Goal: Transaction & Acquisition: Book appointment/travel/reservation

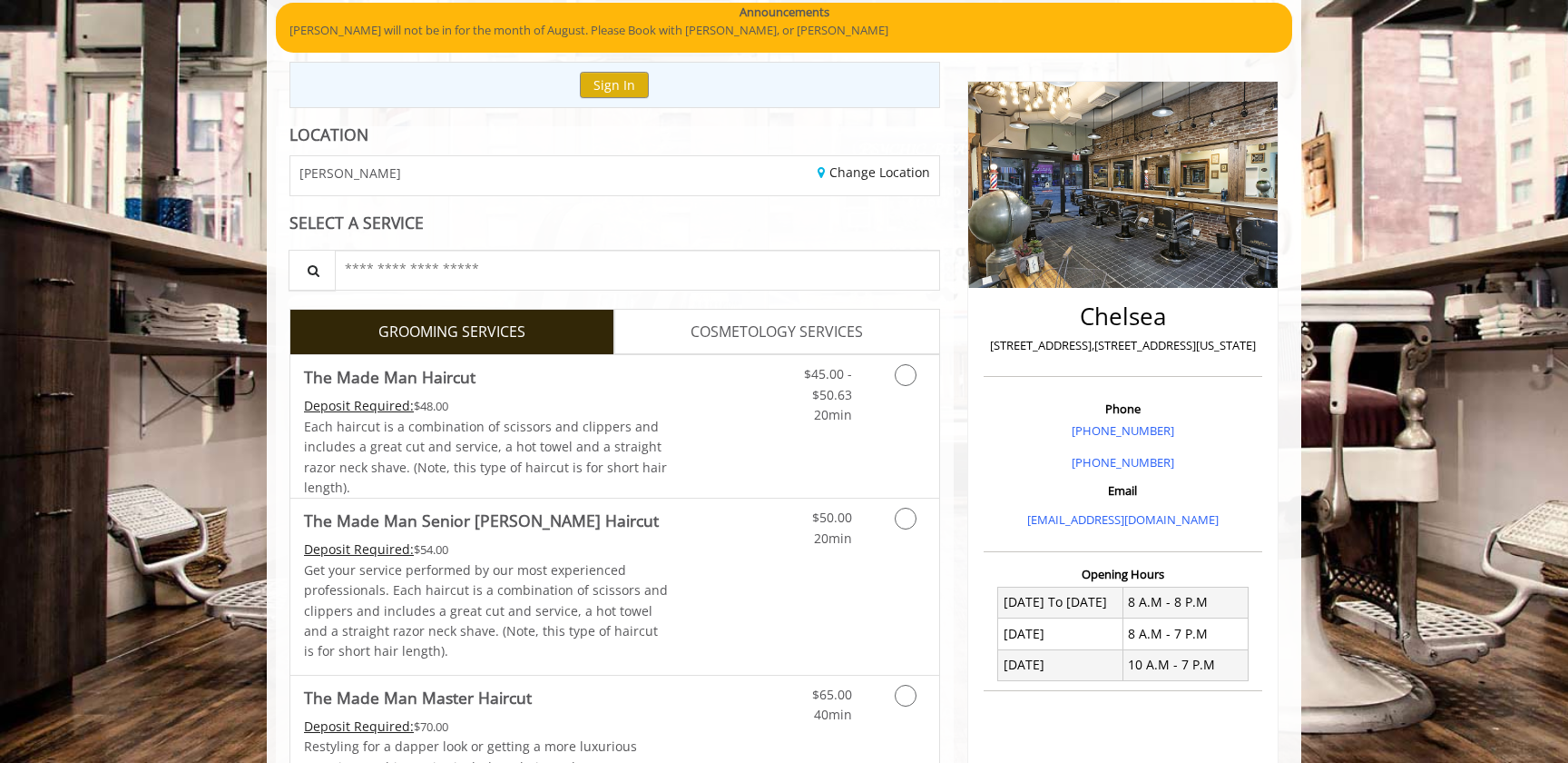
scroll to position [225, 0]
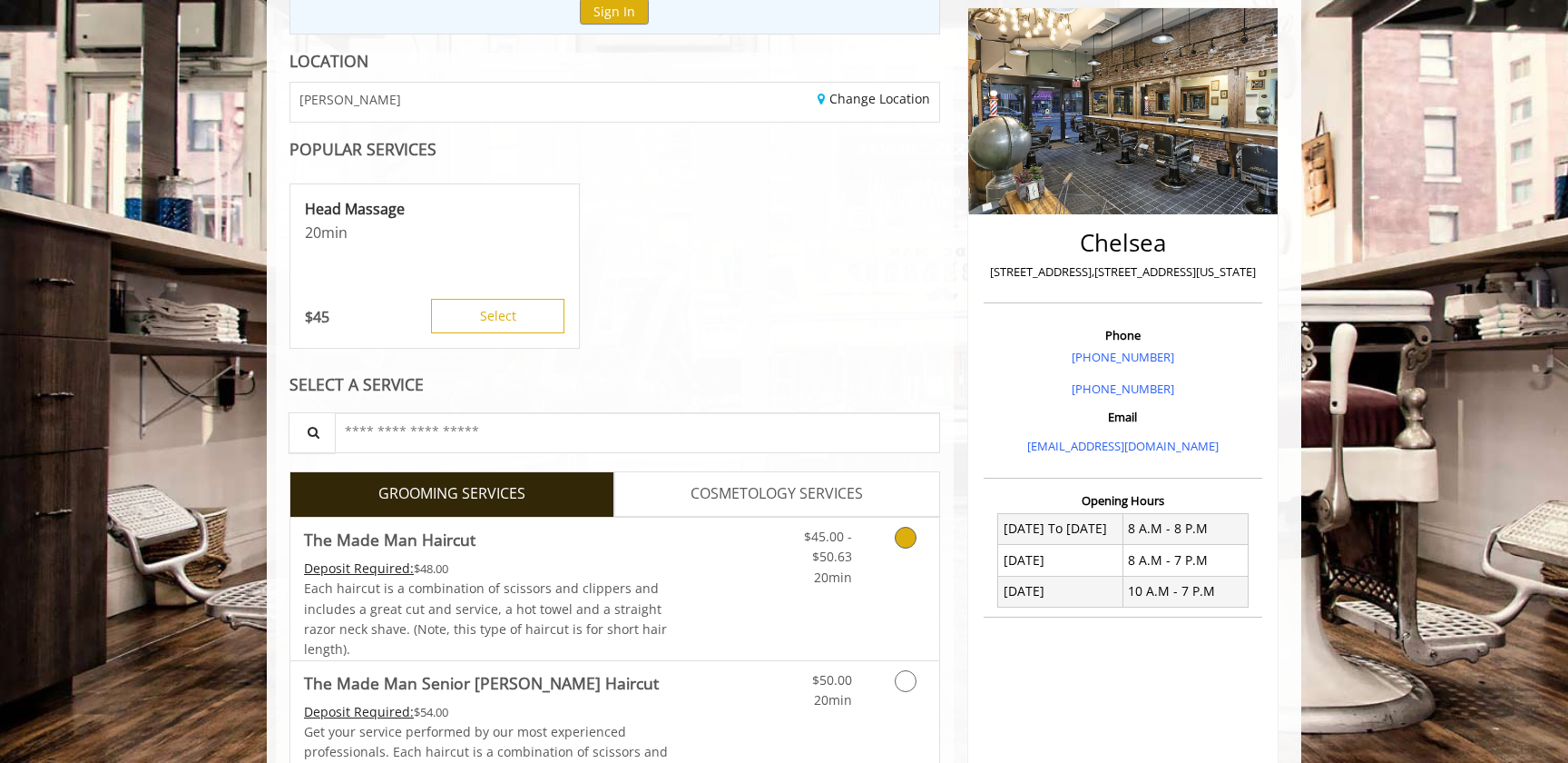
click at [898, 541] on icon "Grooming services" at bounding box center [906, 537] width 21 height 21
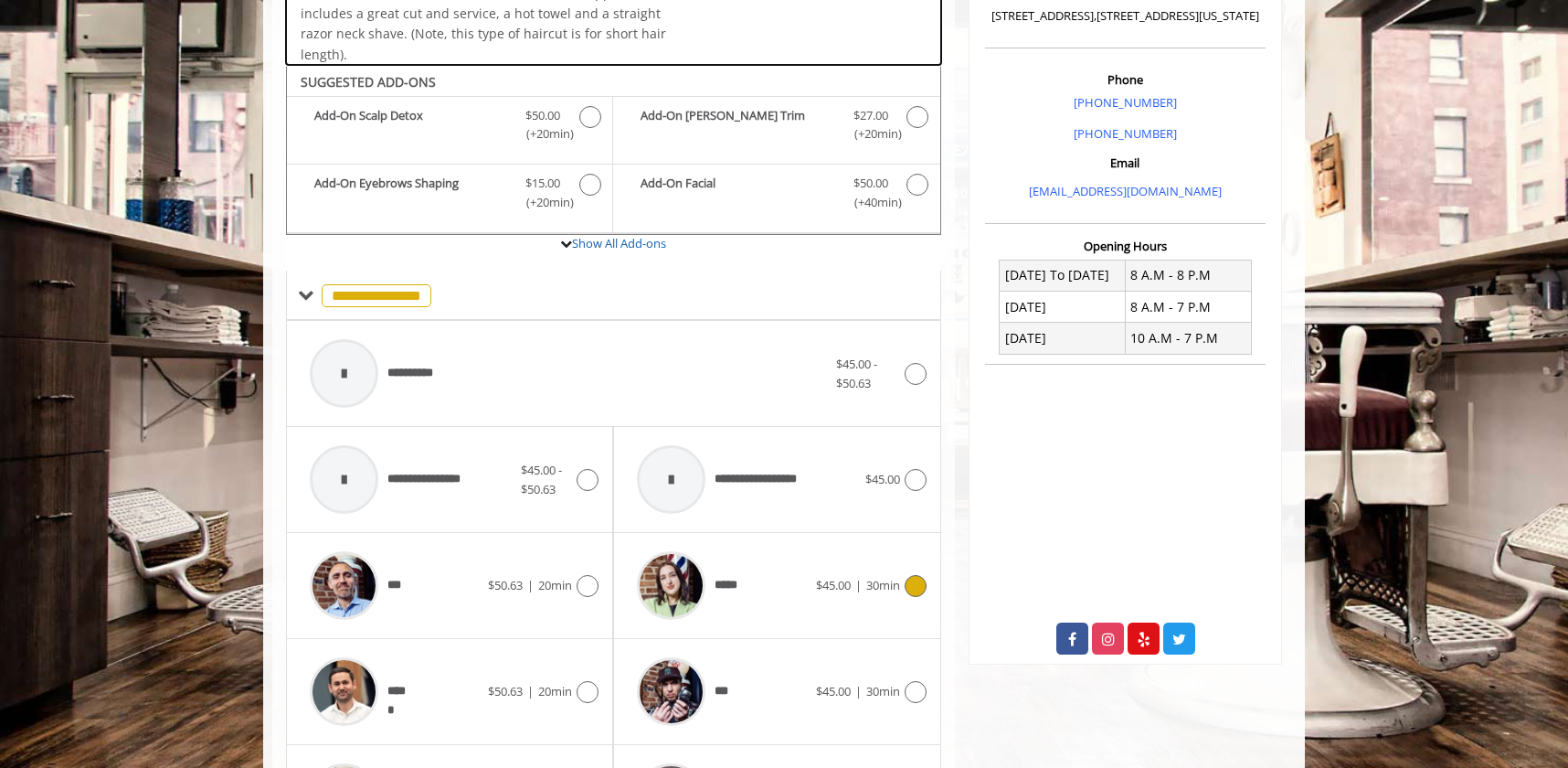
scroll to position [548, 0]
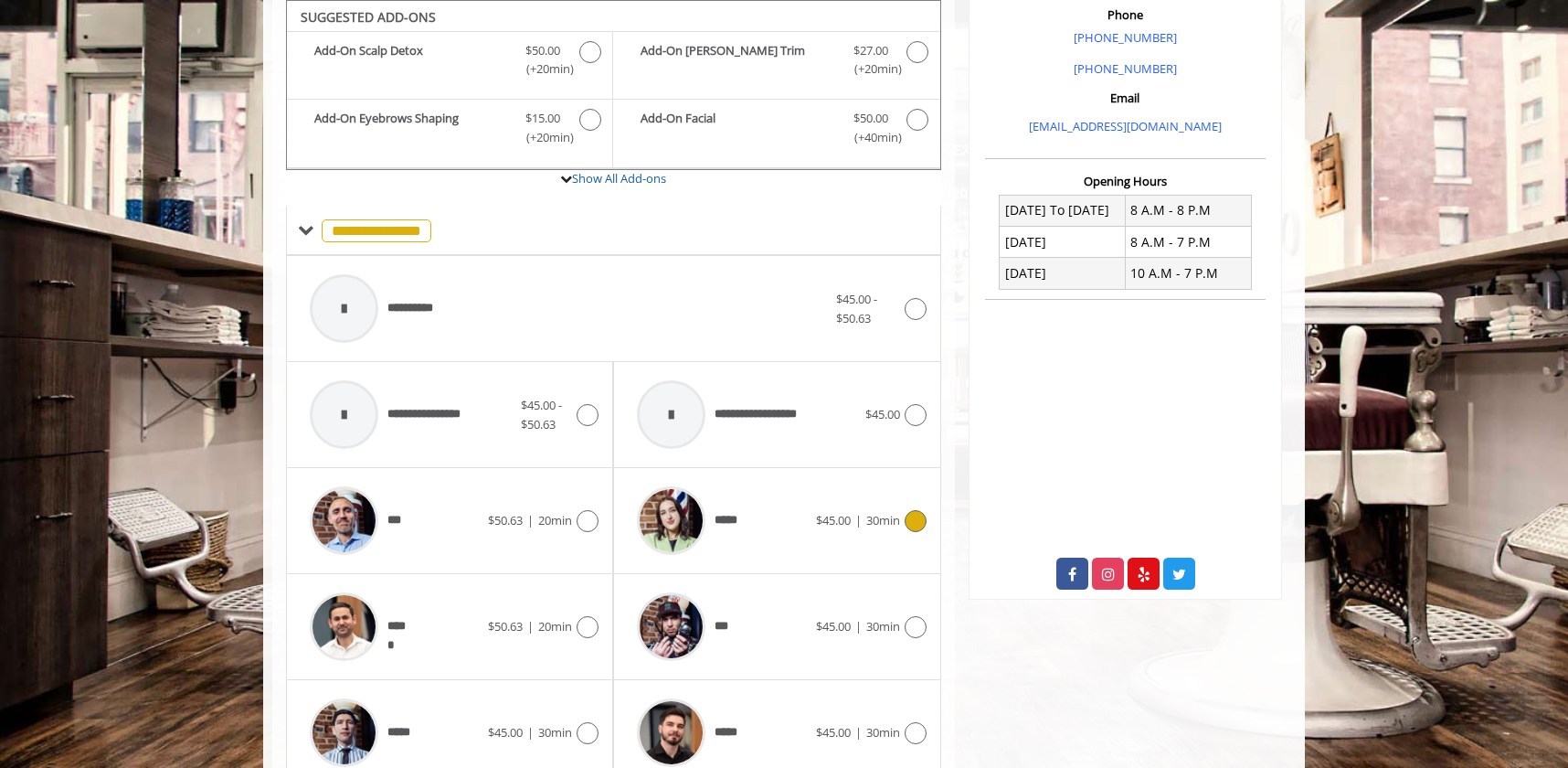
click at [919, 524] on icon at bounding box center [914, 520] width 21 height 21
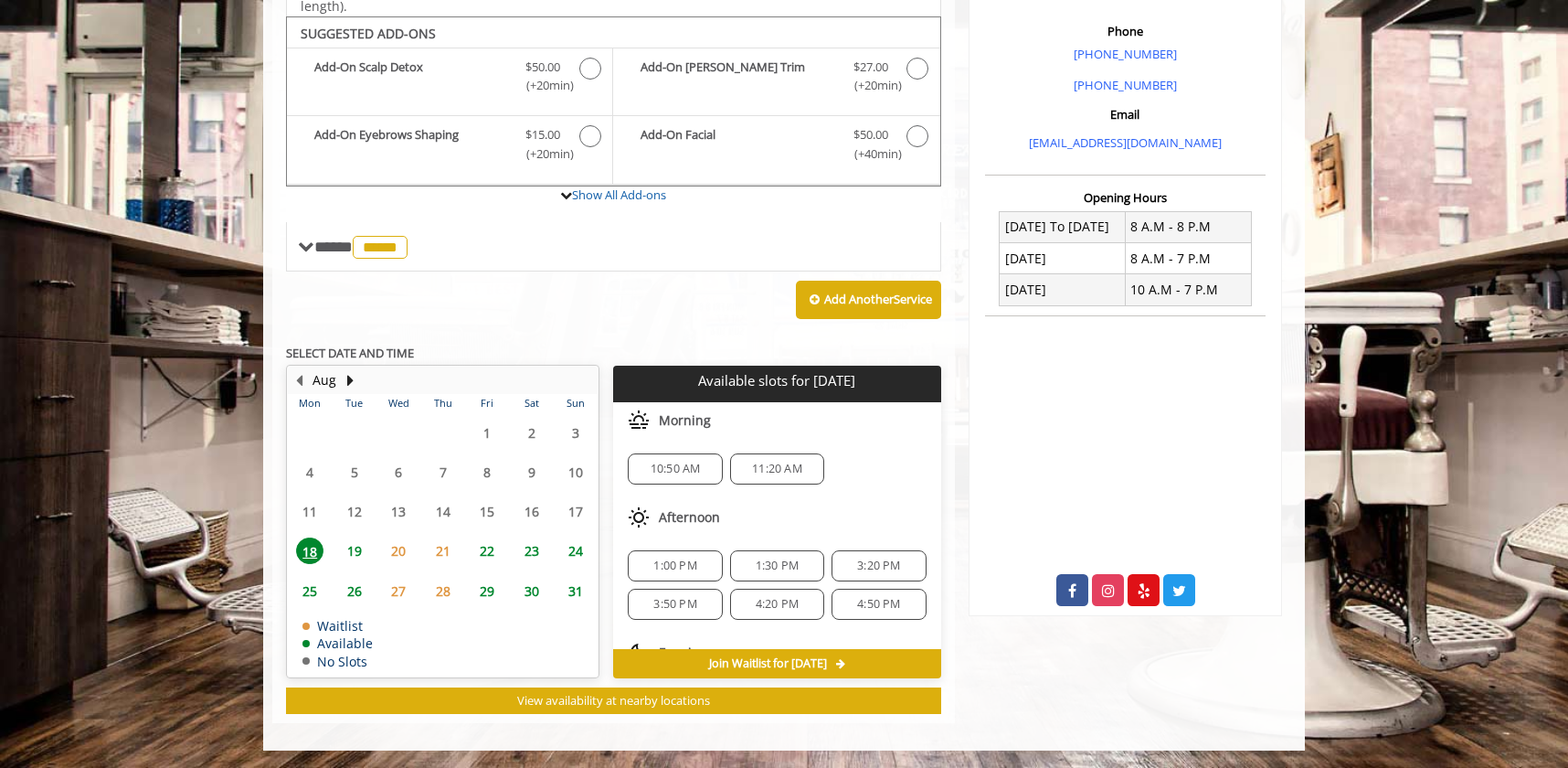
scroll to position [82, 0]
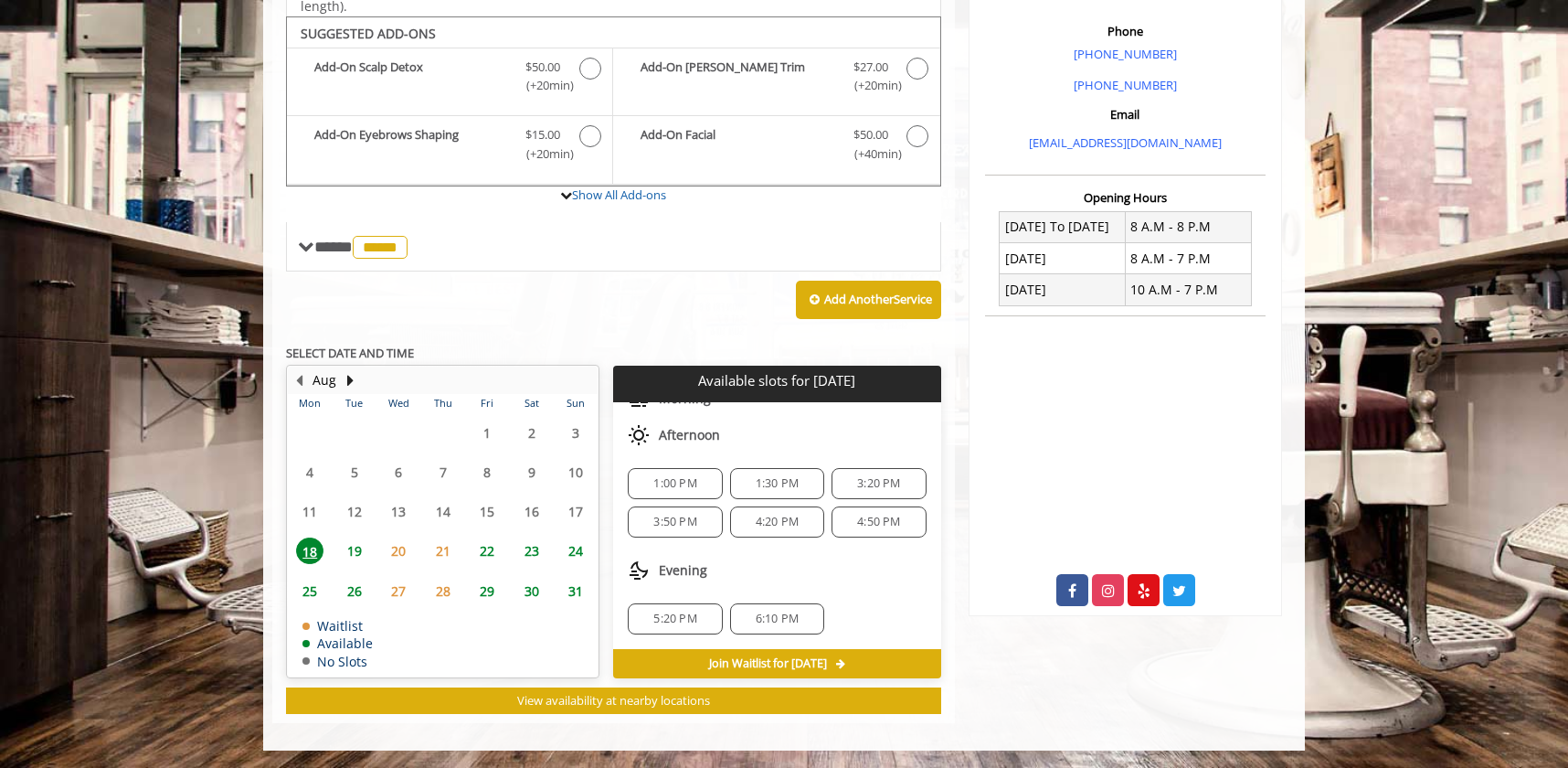
click at [792, 615] on span "6:10 PM" at bounding box center [777, 619] width 43 height 15
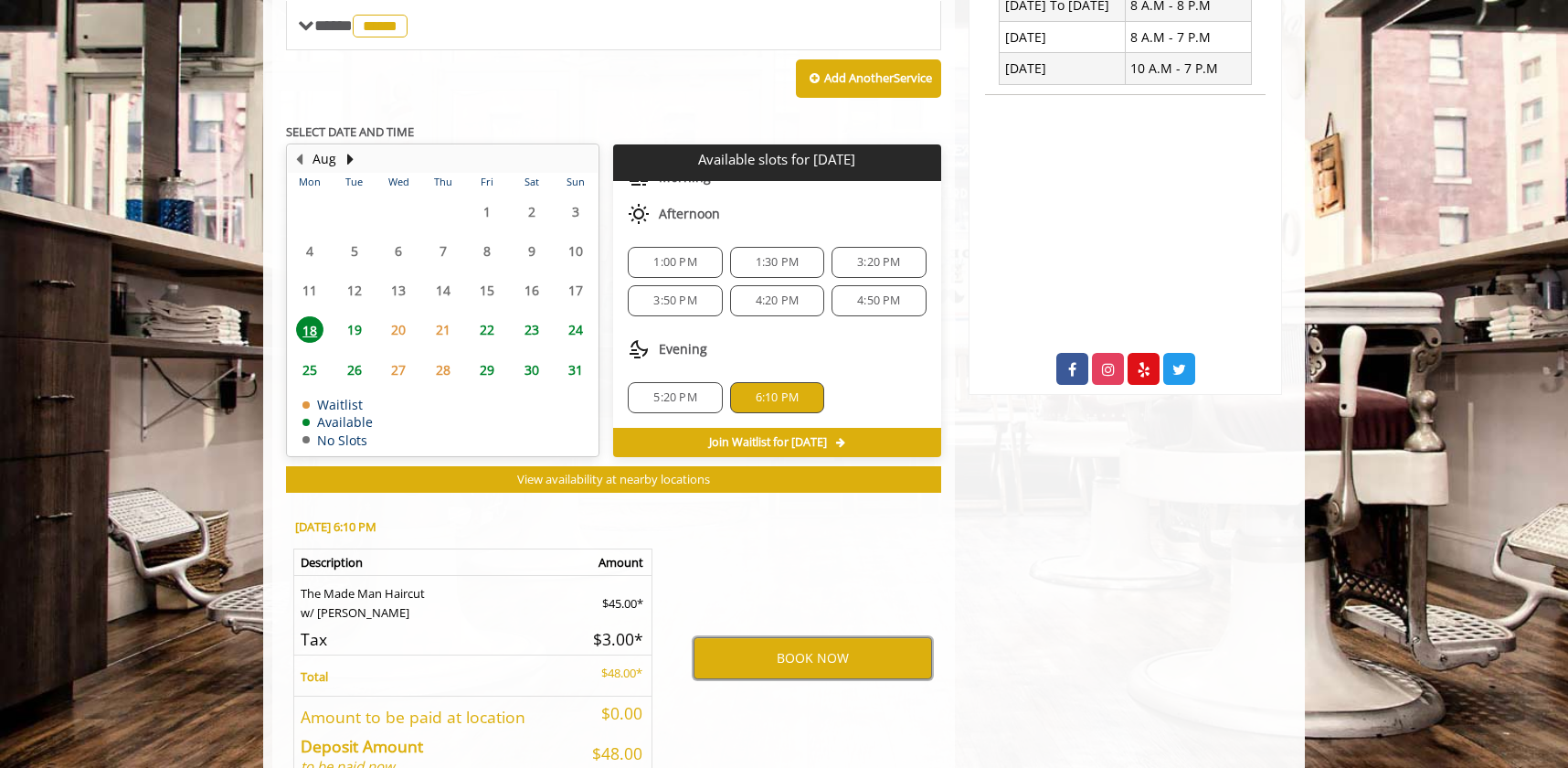
scroll to position [753, 0]
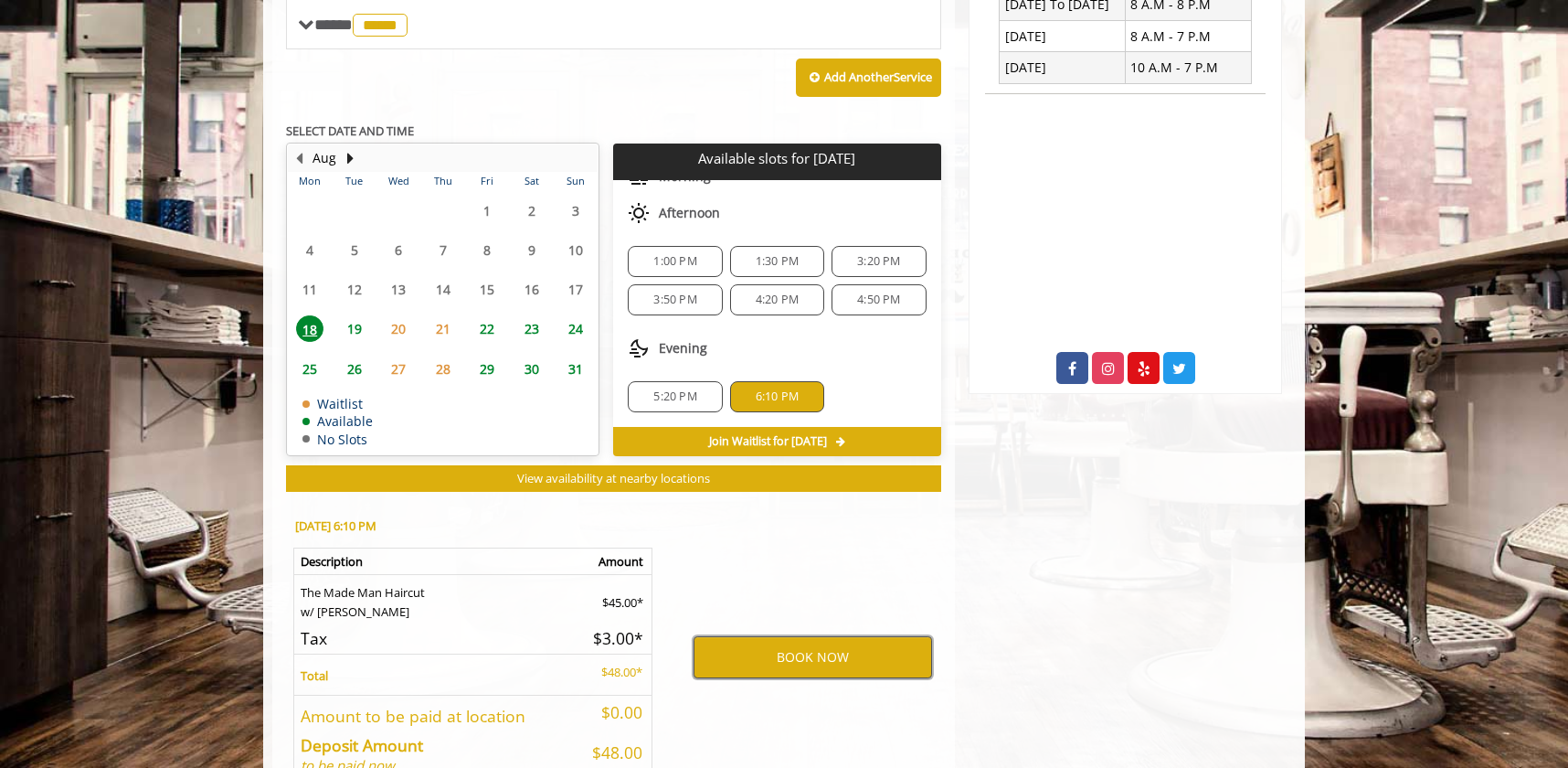
click at [762, 651] on button "BOOK NOW" at bounding box center [812, 657] width 238 height 42
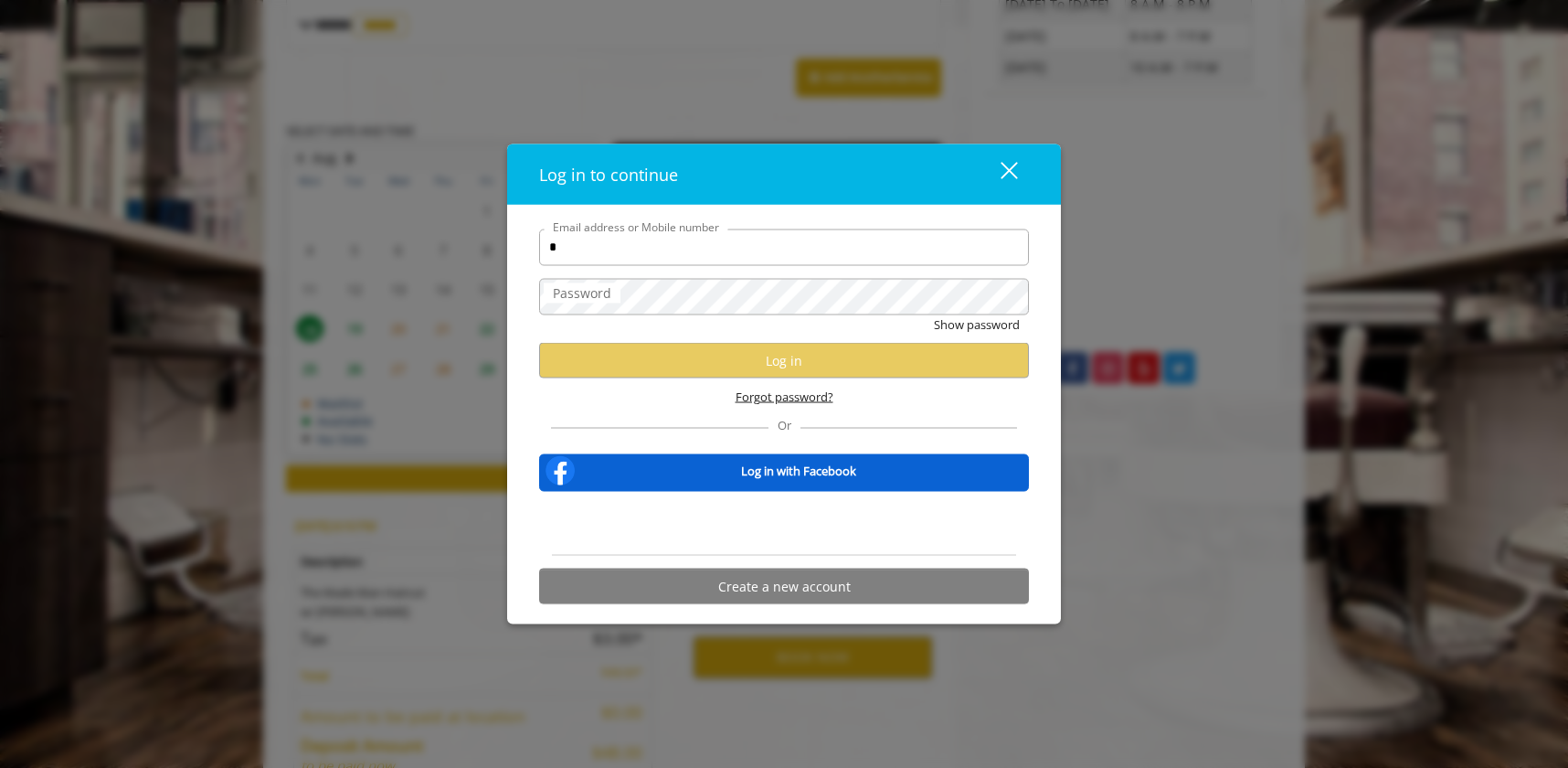
type input "**********"
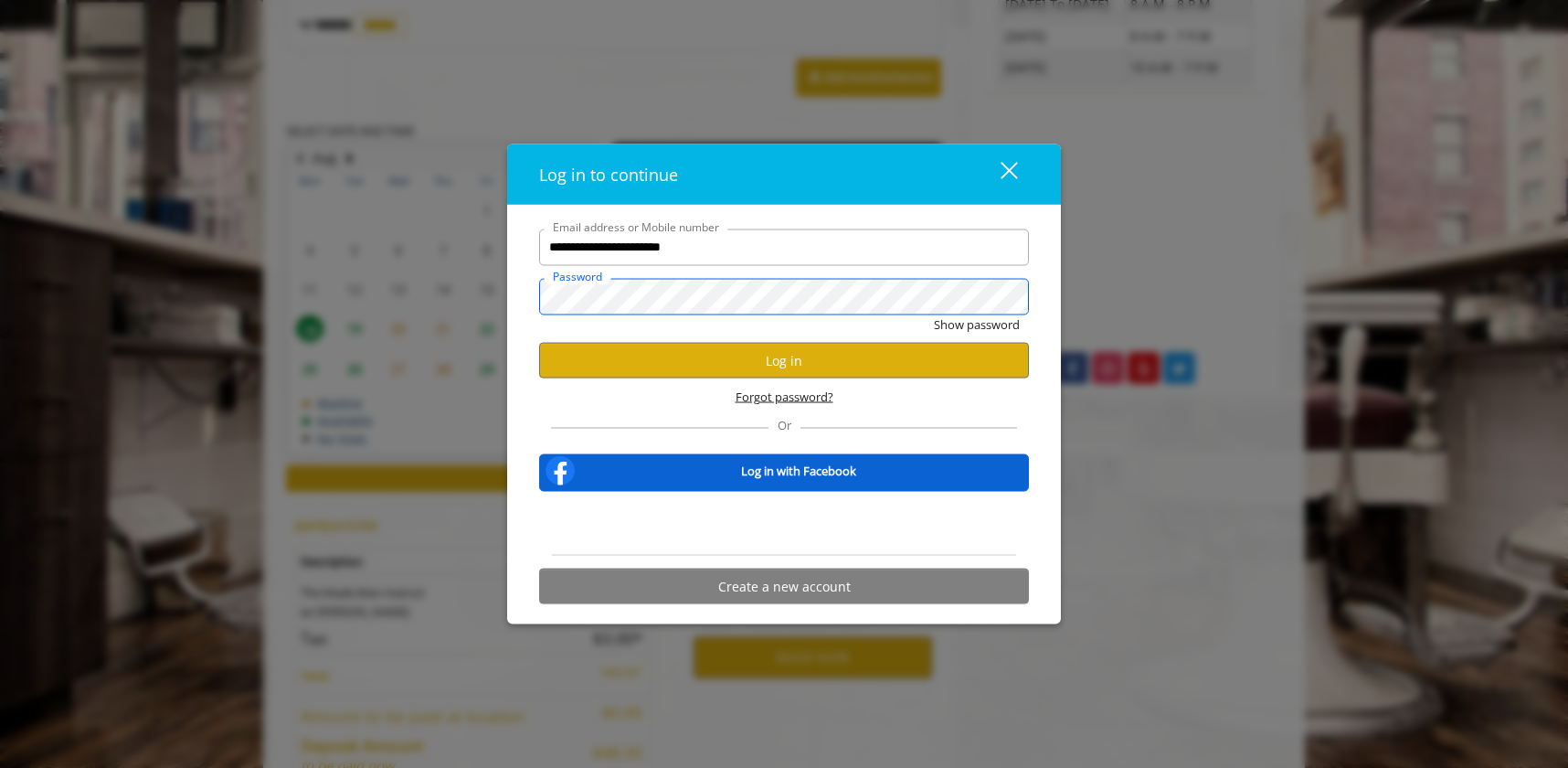
click at [934, 315] on button "Show password" at bounding box center [977, 324] width 86 height 20
click at [608, 370] on button "Log in" at bounding box center [784, 361] width 489 height 36
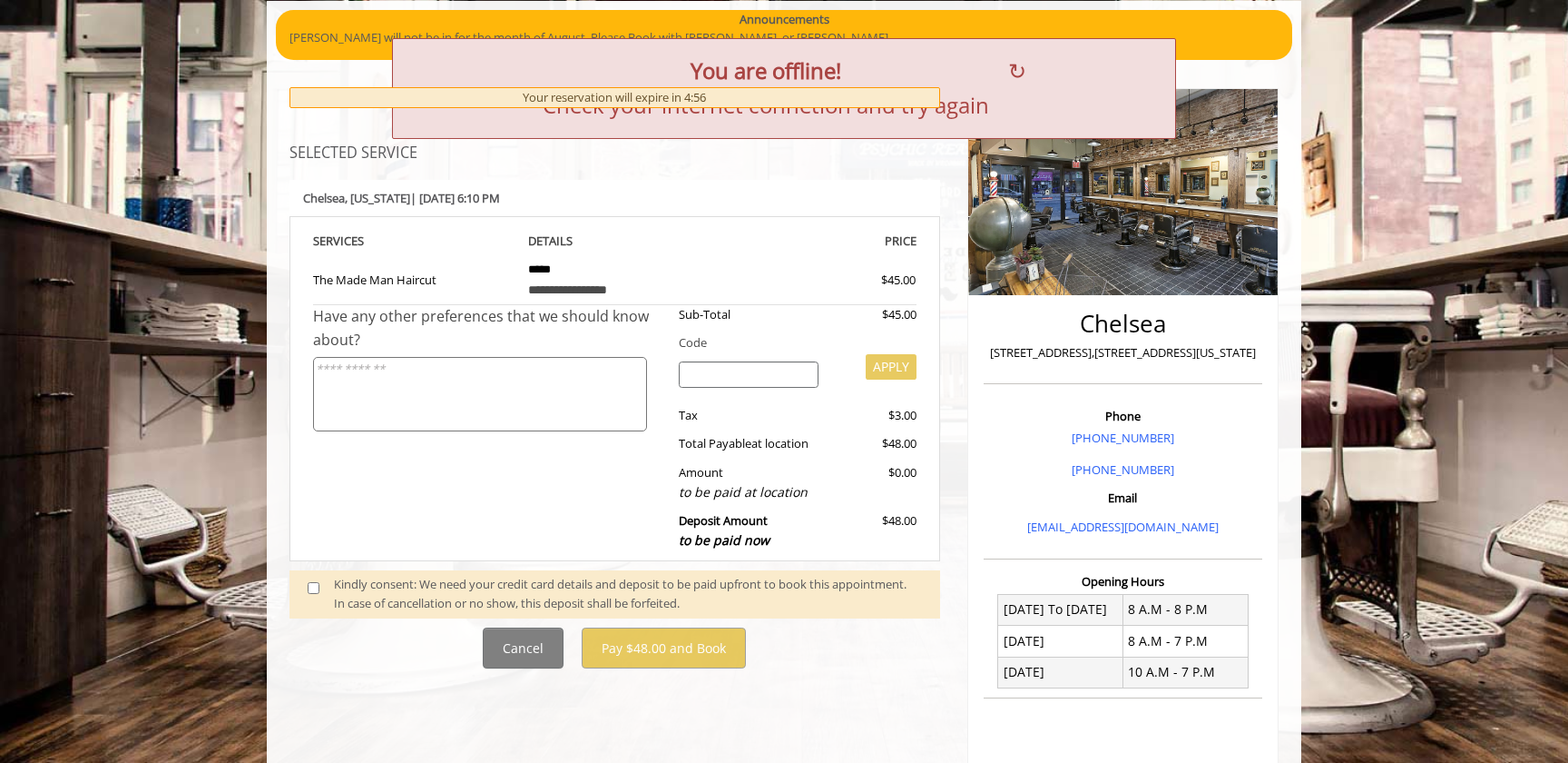
scroll to position [141, 0]
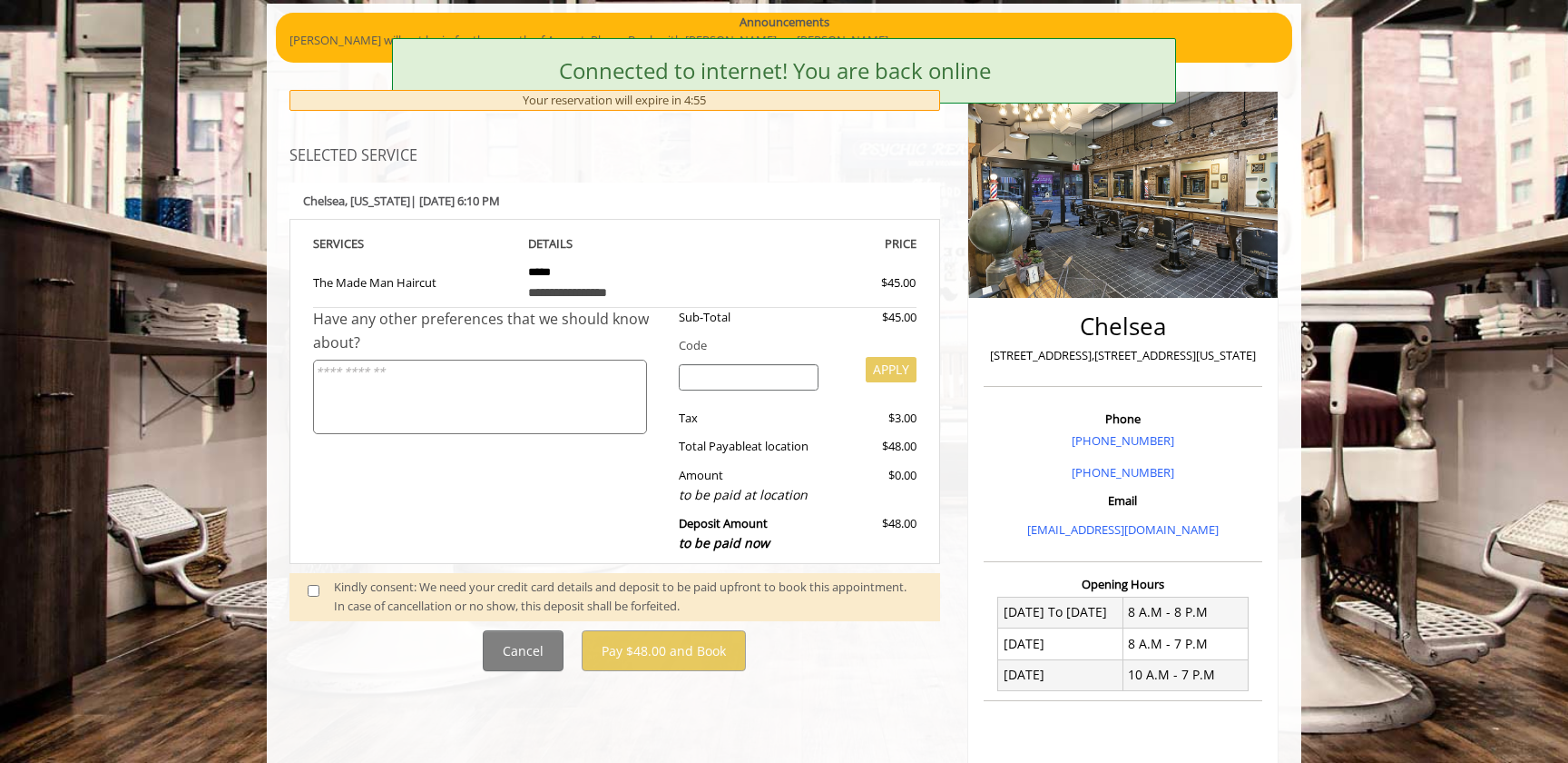
click at [322, 599] on span at bounding box center [321, 596] width 54 height 38
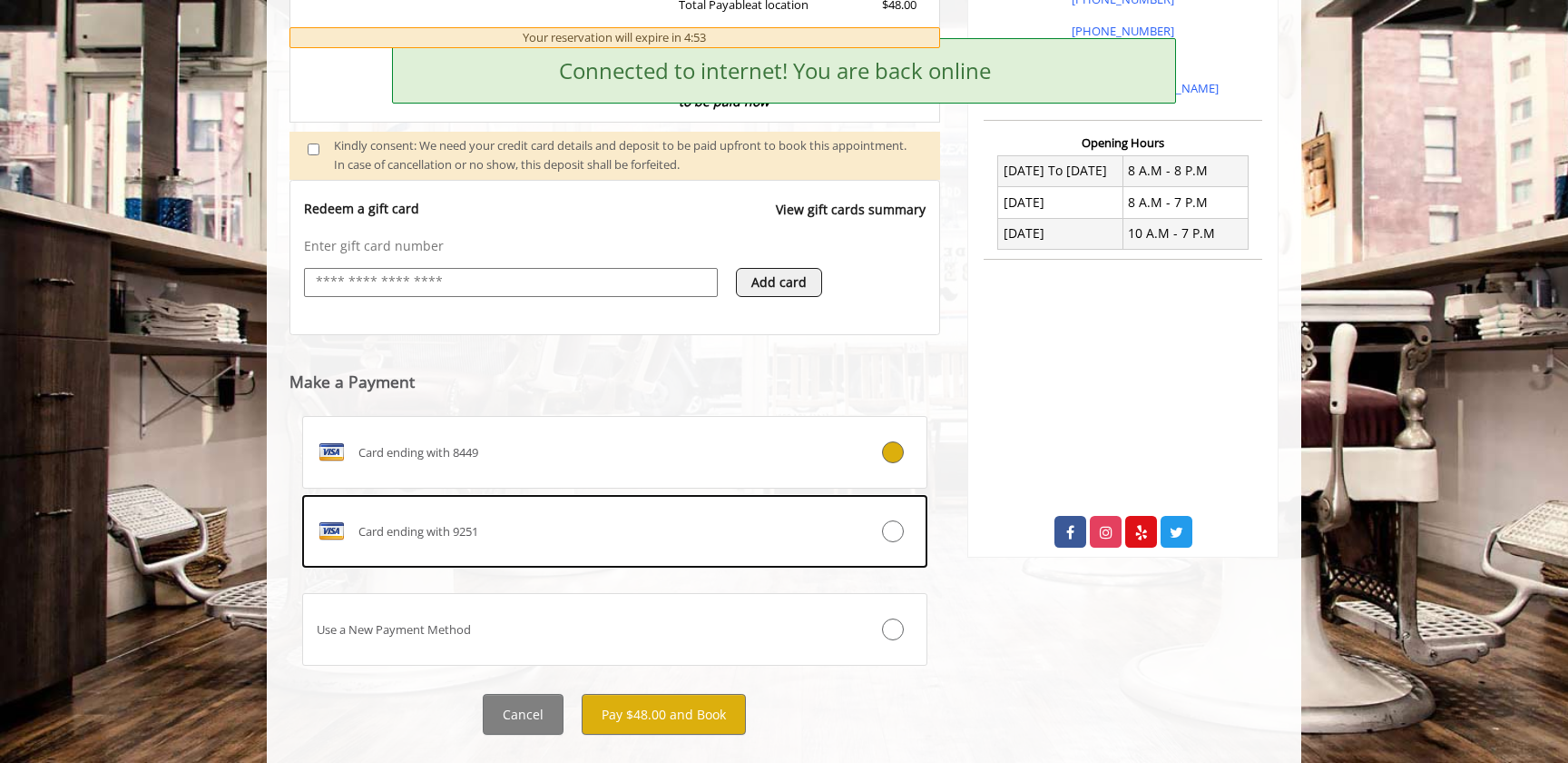
scroll to position [617, 0]
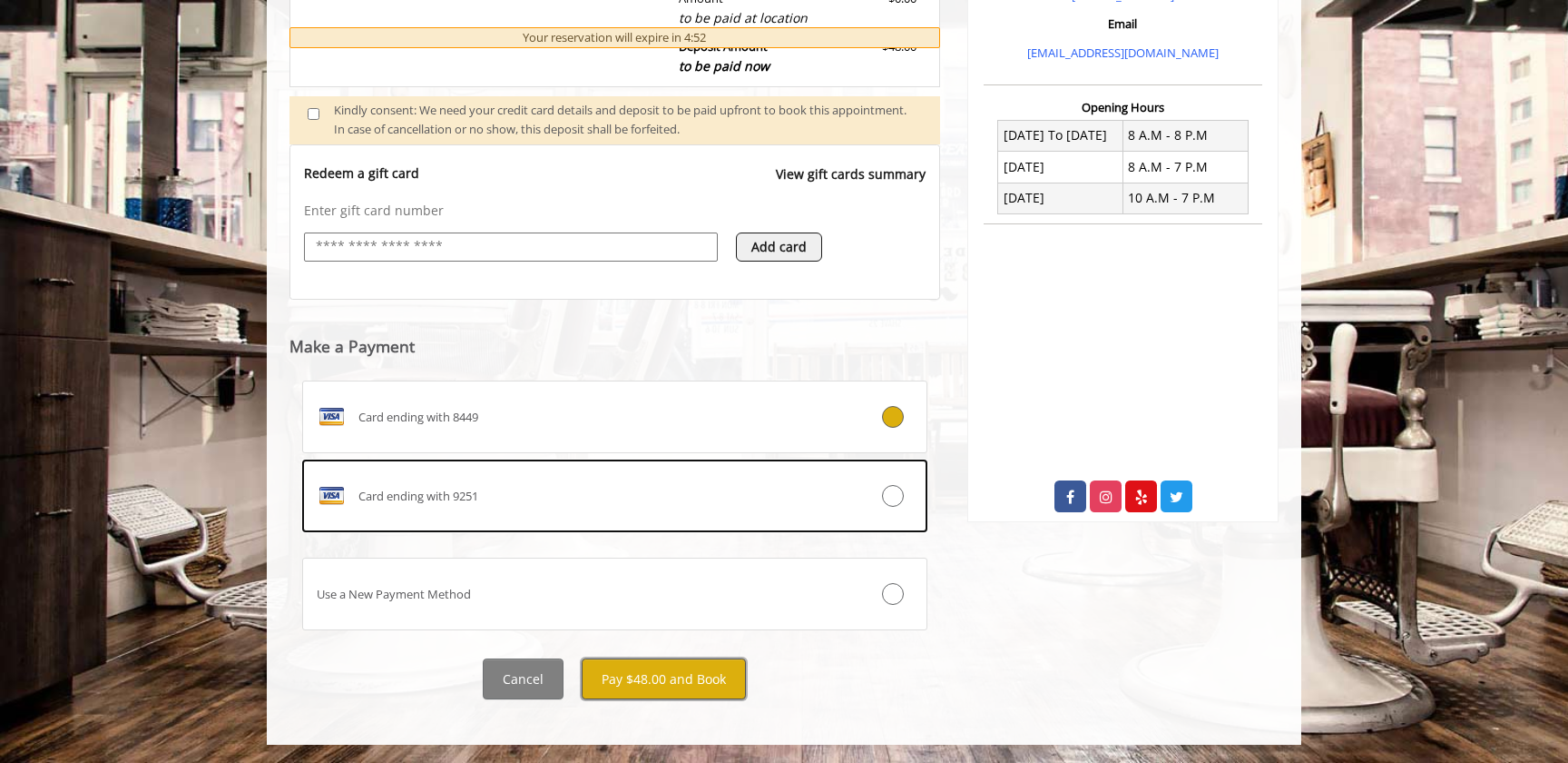
click at [684, 679] on button "Pay $48.00 and Book" at bounding box center [663, 679] width 164 height 41
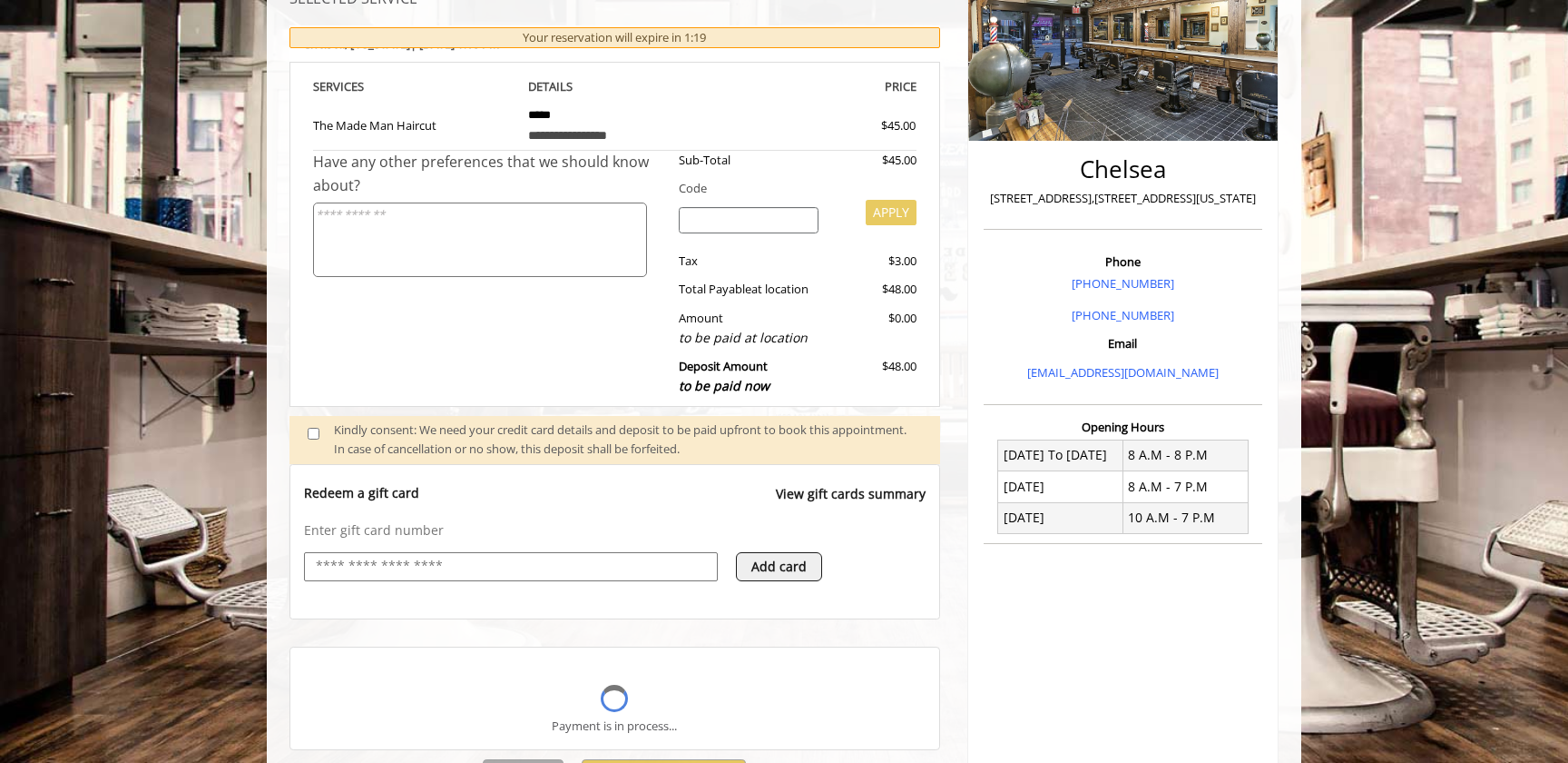
scroll to position [0, 0]
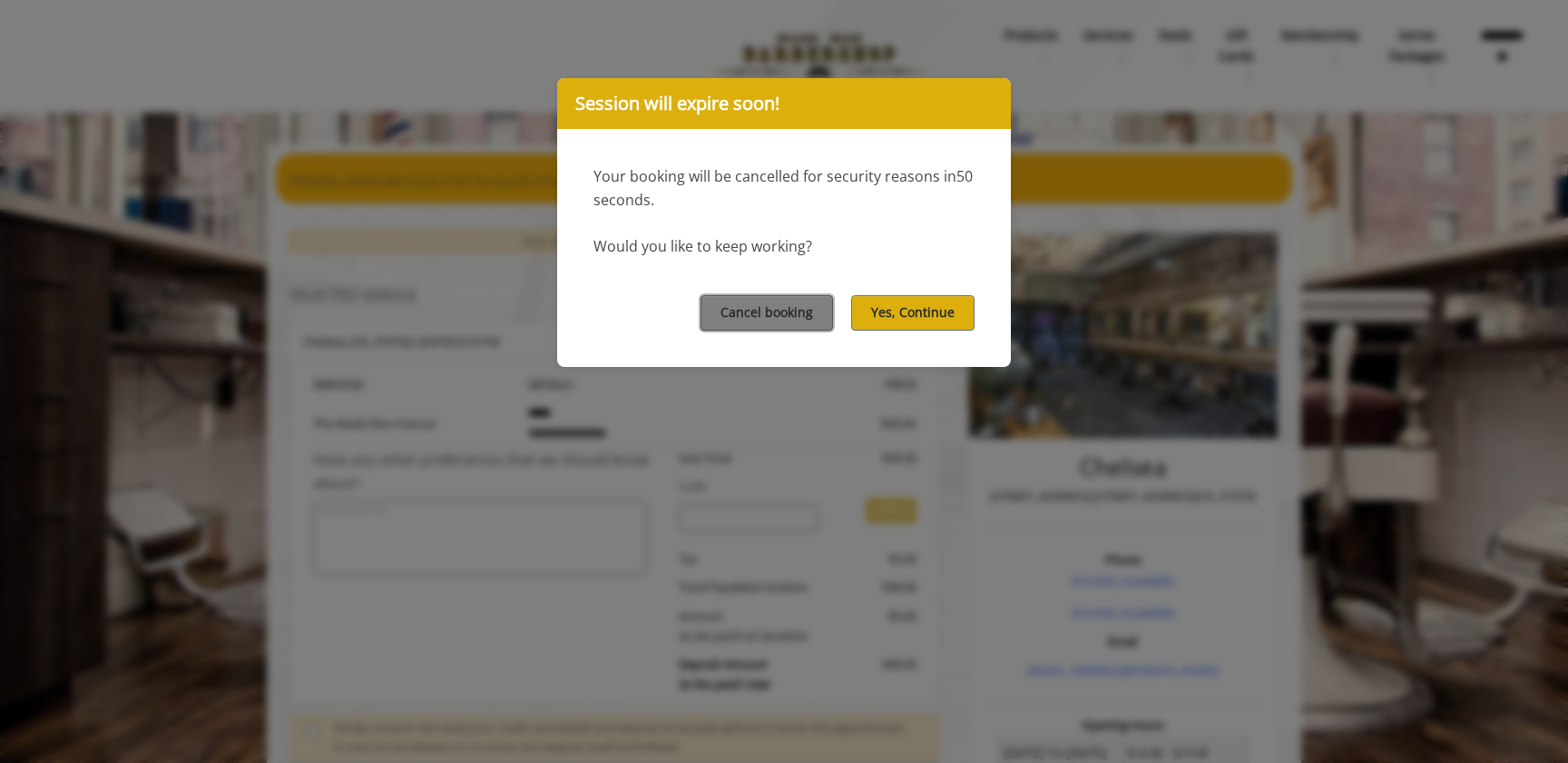
click at [779, 317] on button "Cancel booking" at bounding box center [766, 313] width 133 height 35
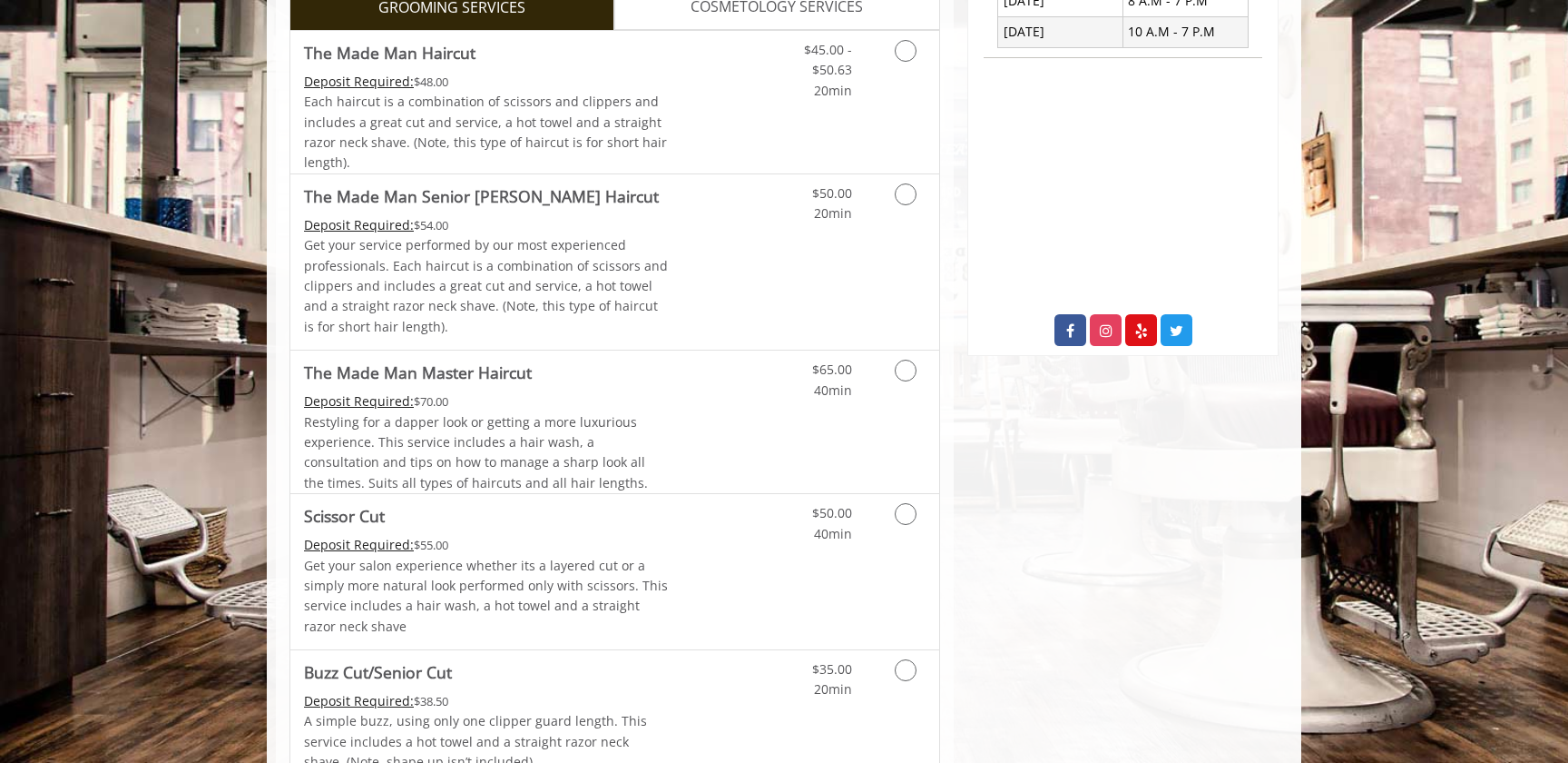
scroll to position [808, 0]
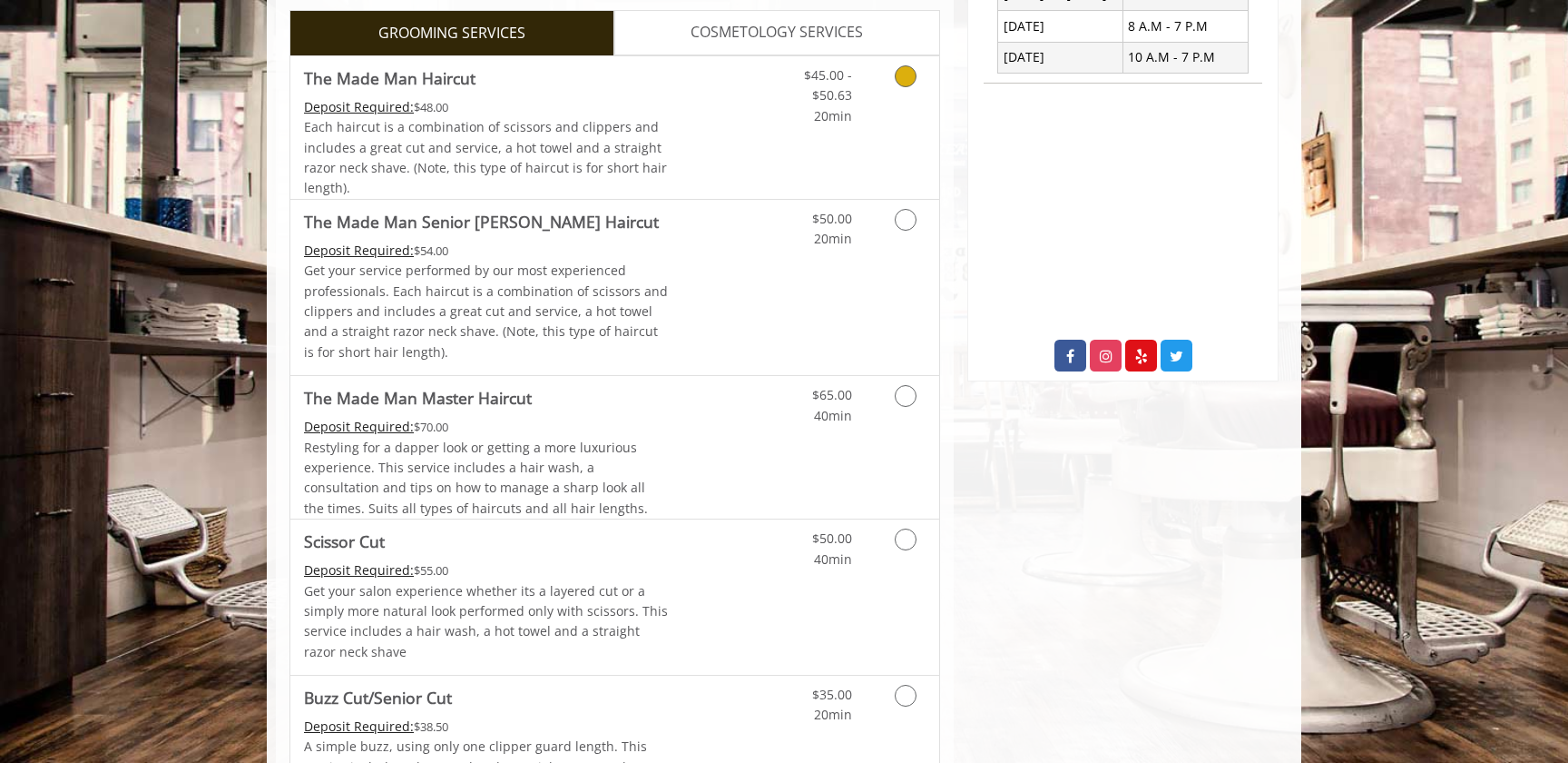
click at [880, 132] on div "$45.00 - $50.63 20min" at bounding box center [857, 128] width 162 height 143
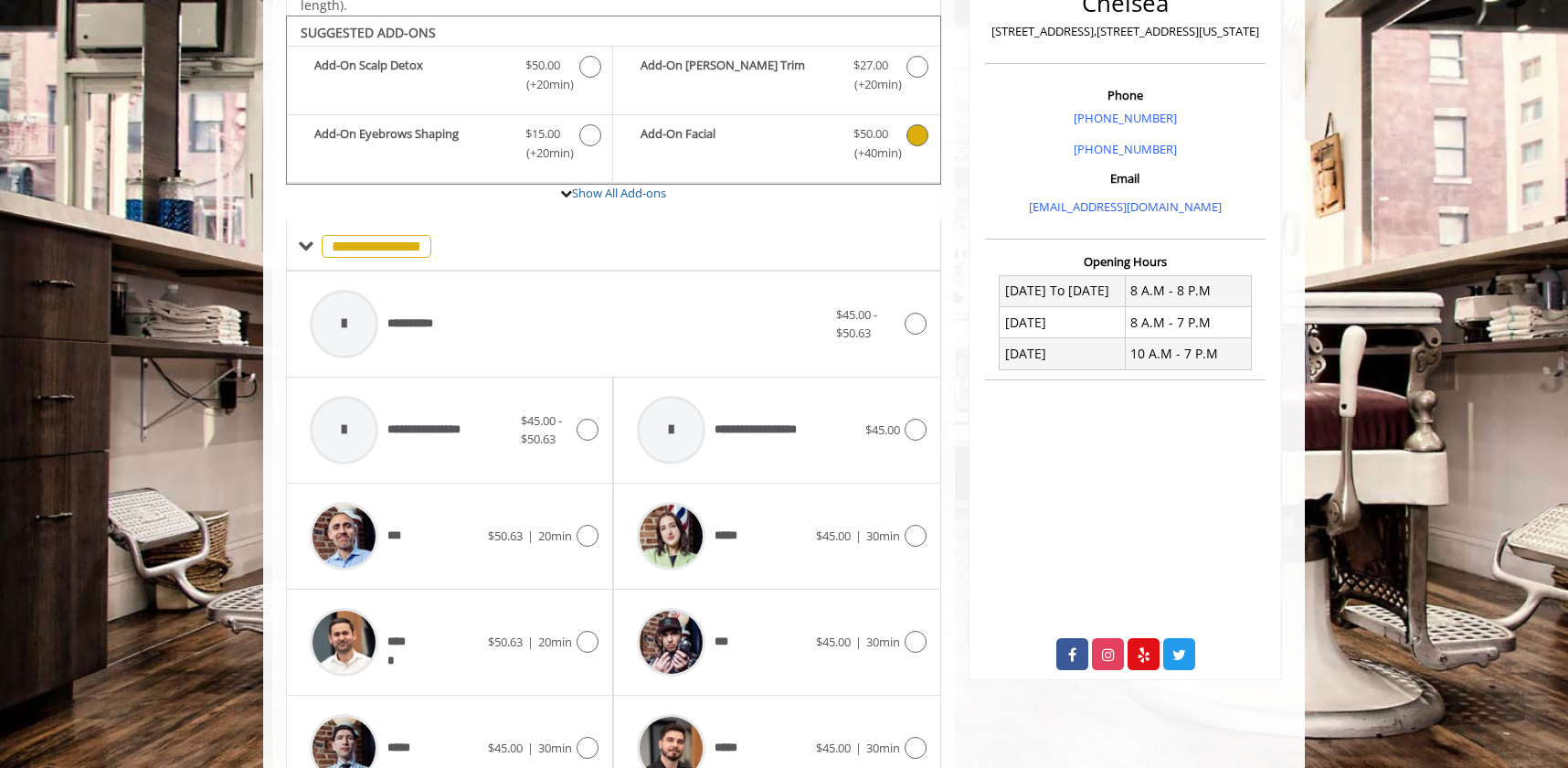
scroll to position [483, 0]
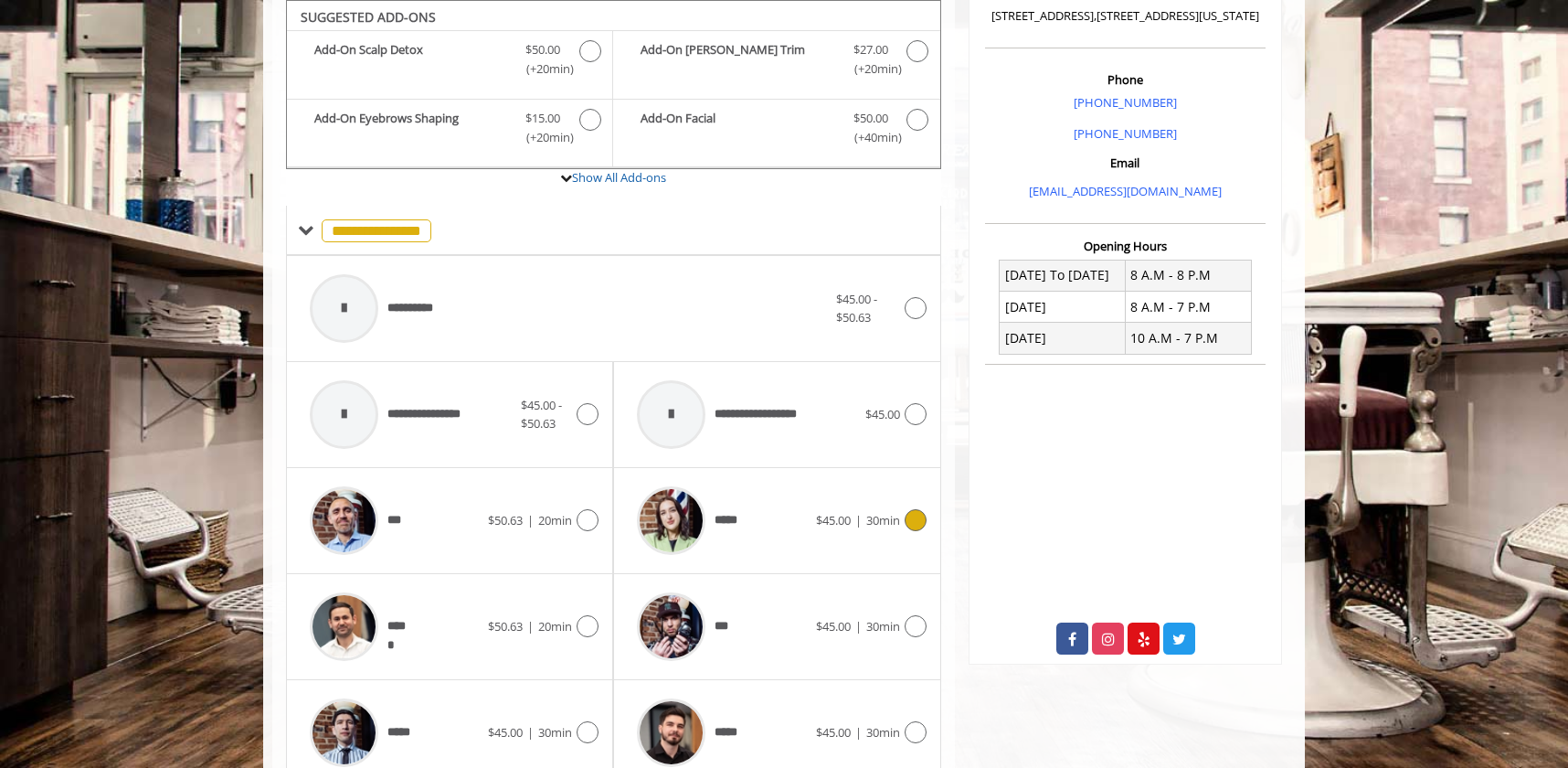
click at [726, 509] on span "*****" at bounding box center [686, 520] width 119 height 87
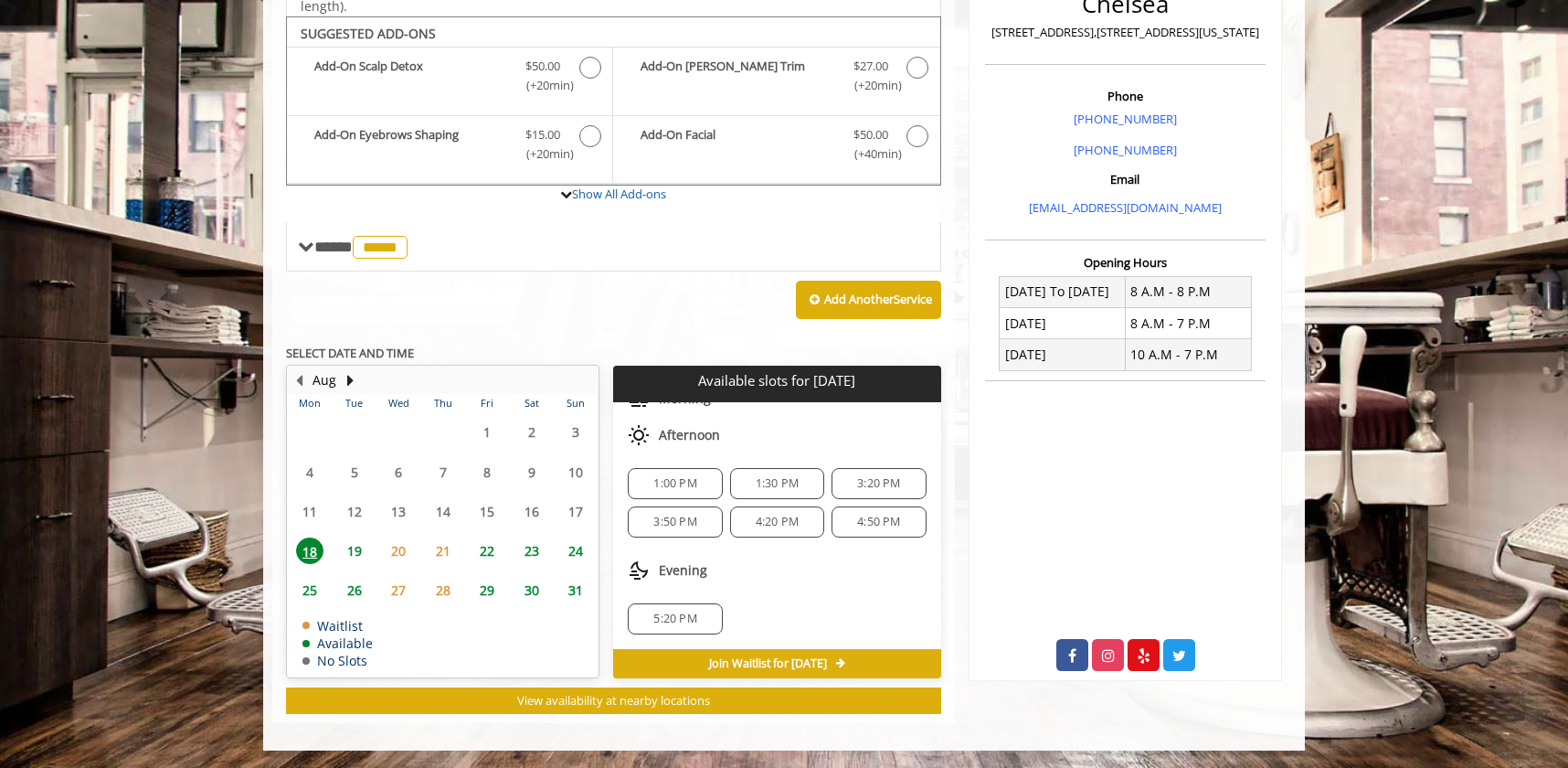
scroll to position [0, 0]
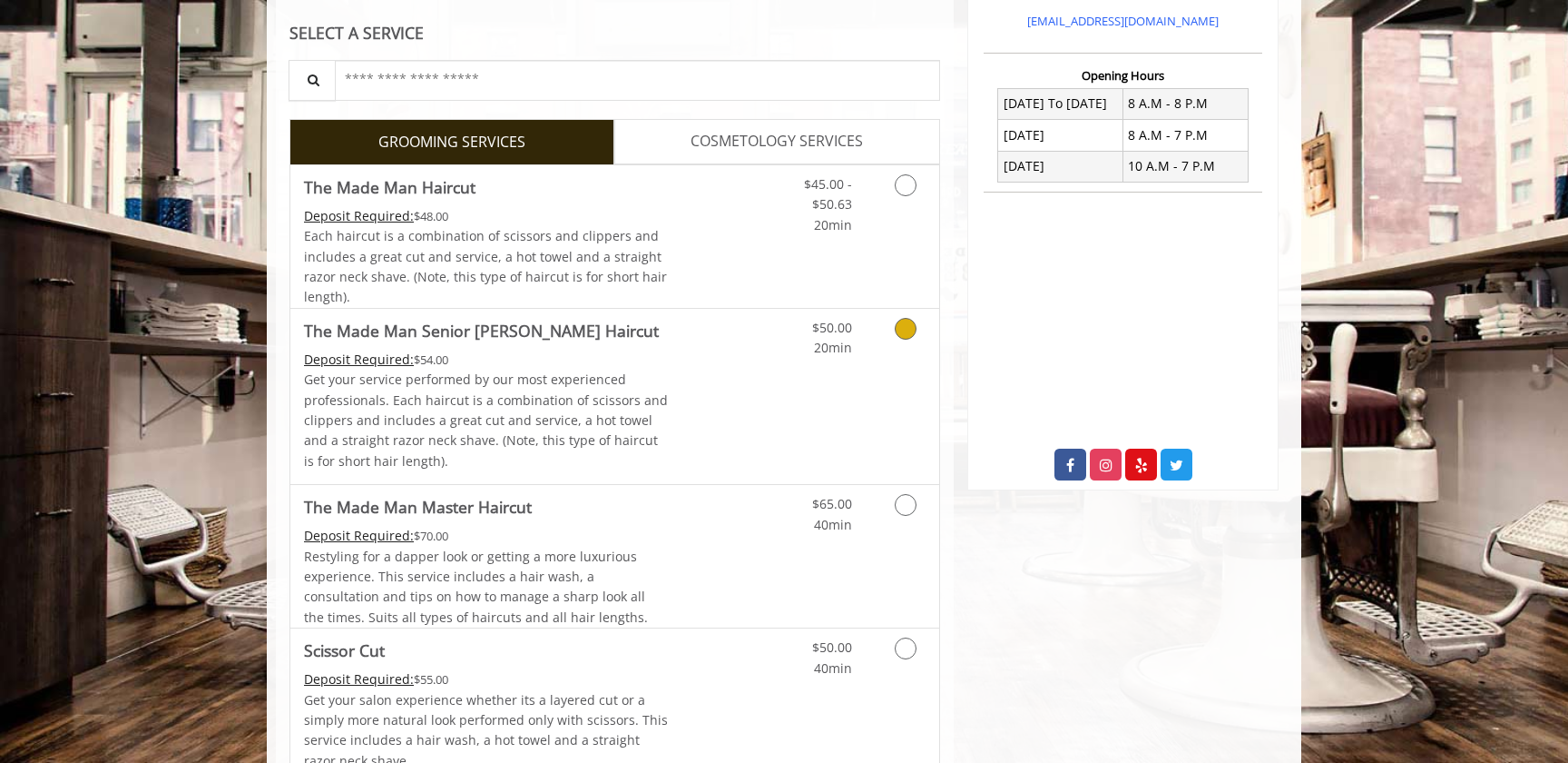
scroll to position [478, 0]
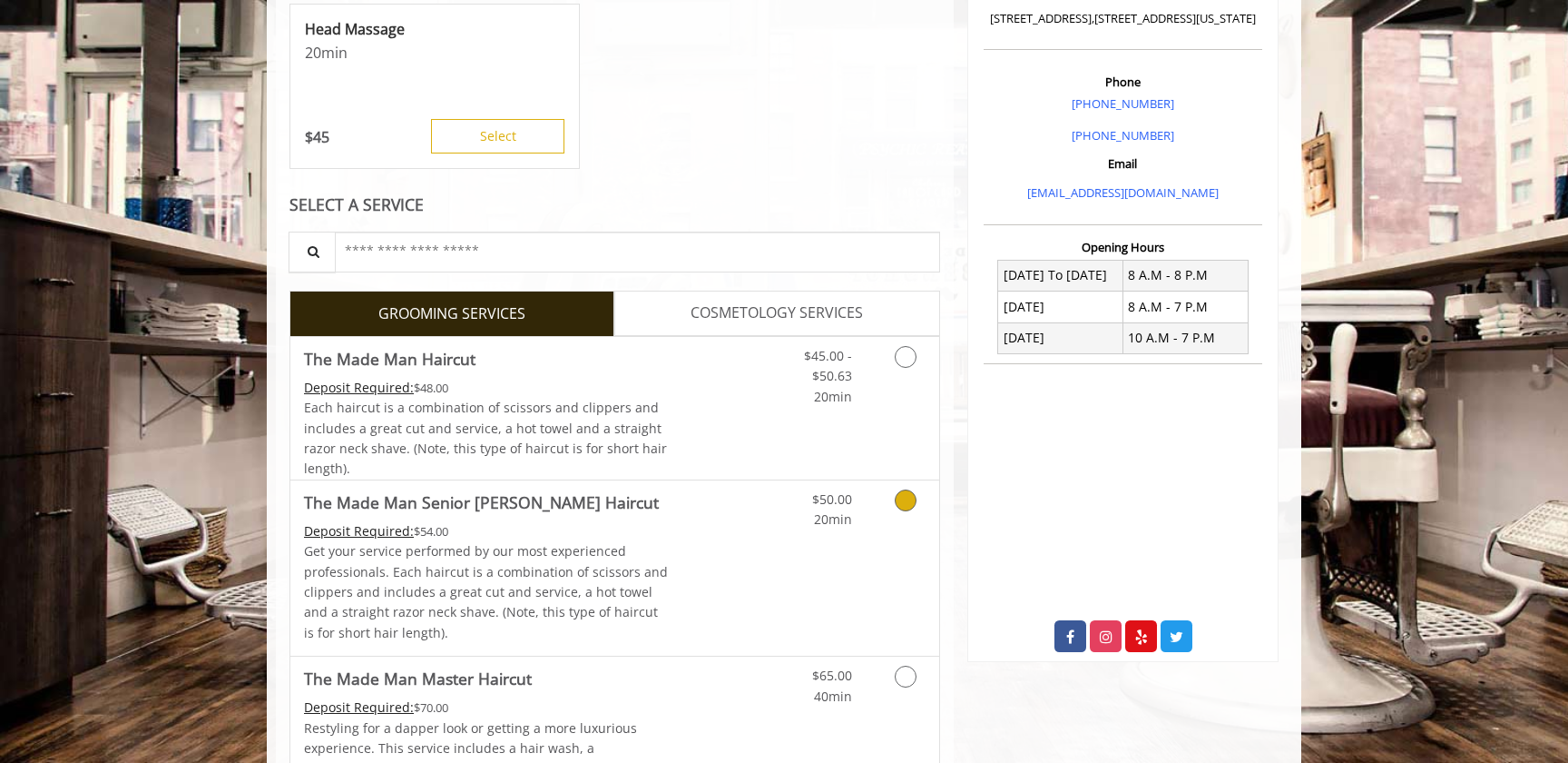
click at [413, 514] on Haircut "The Made Man Senior [PERSON_NAME] Haircut" at bounding box center [482, 501] width 355 height 25
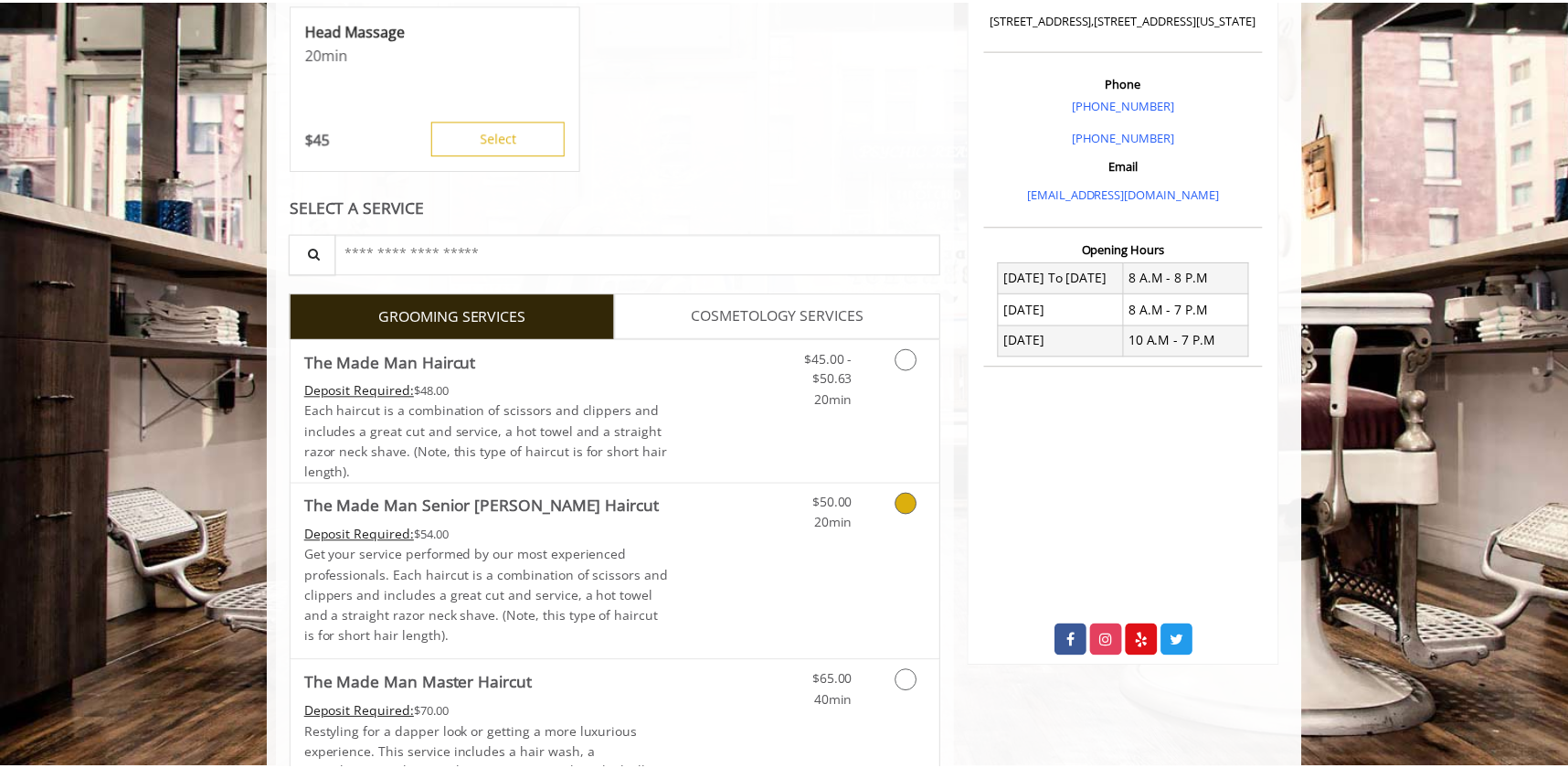
scroll to position [425, 0]
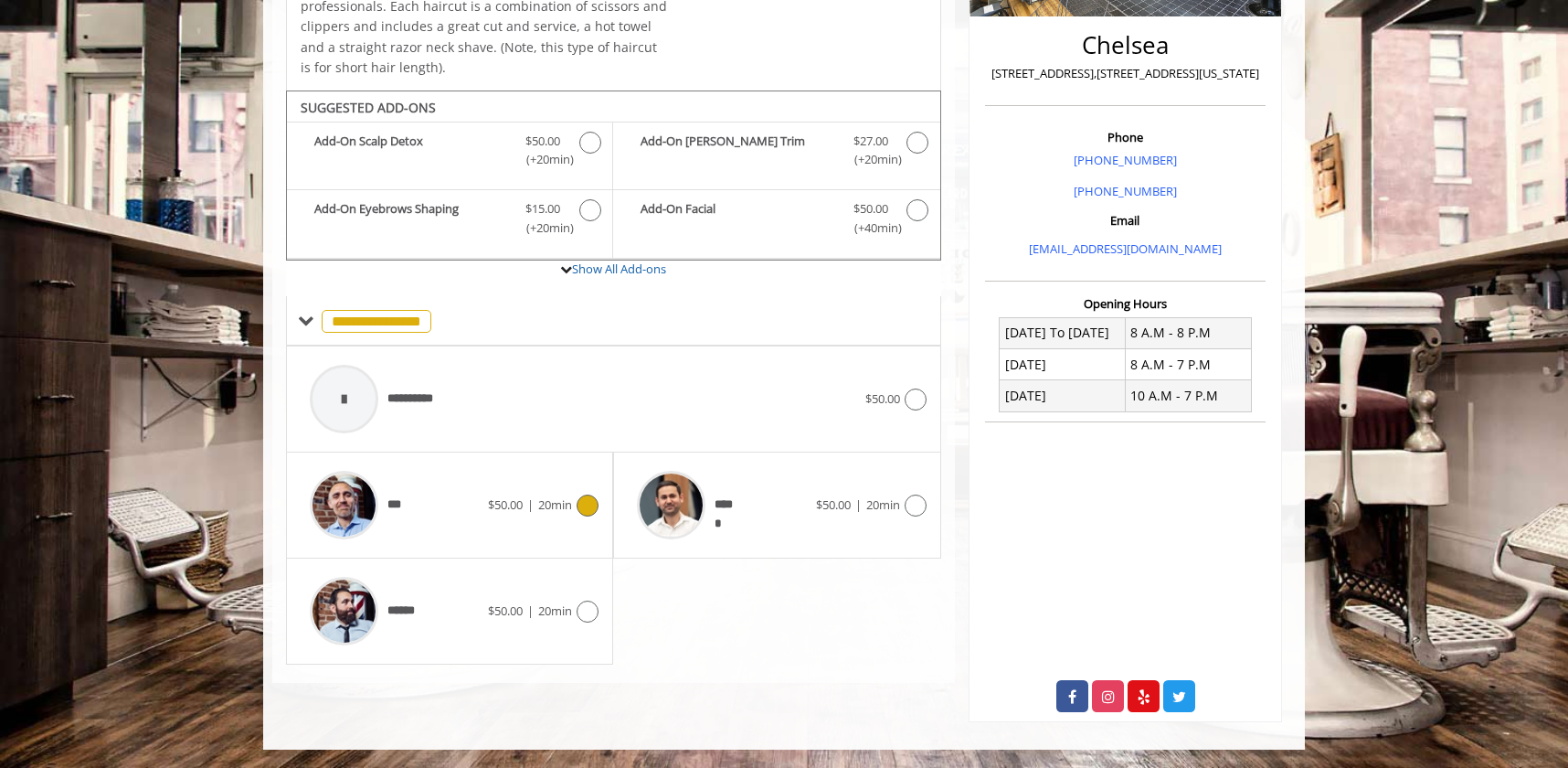
click at [433, 499] on div "***" at bounding box center [394, 505] width 188 height 87
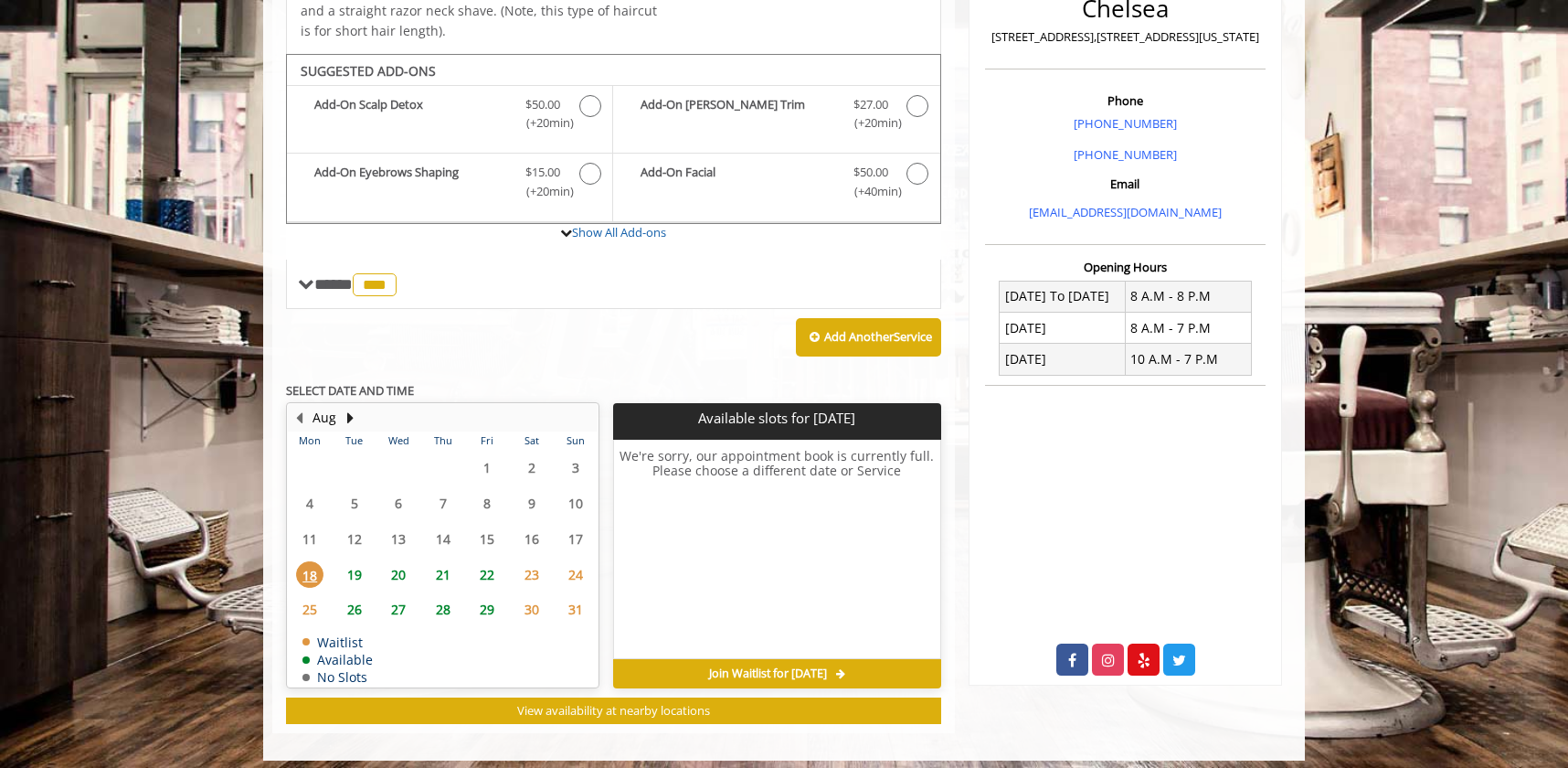
scroll to position [472, 0]
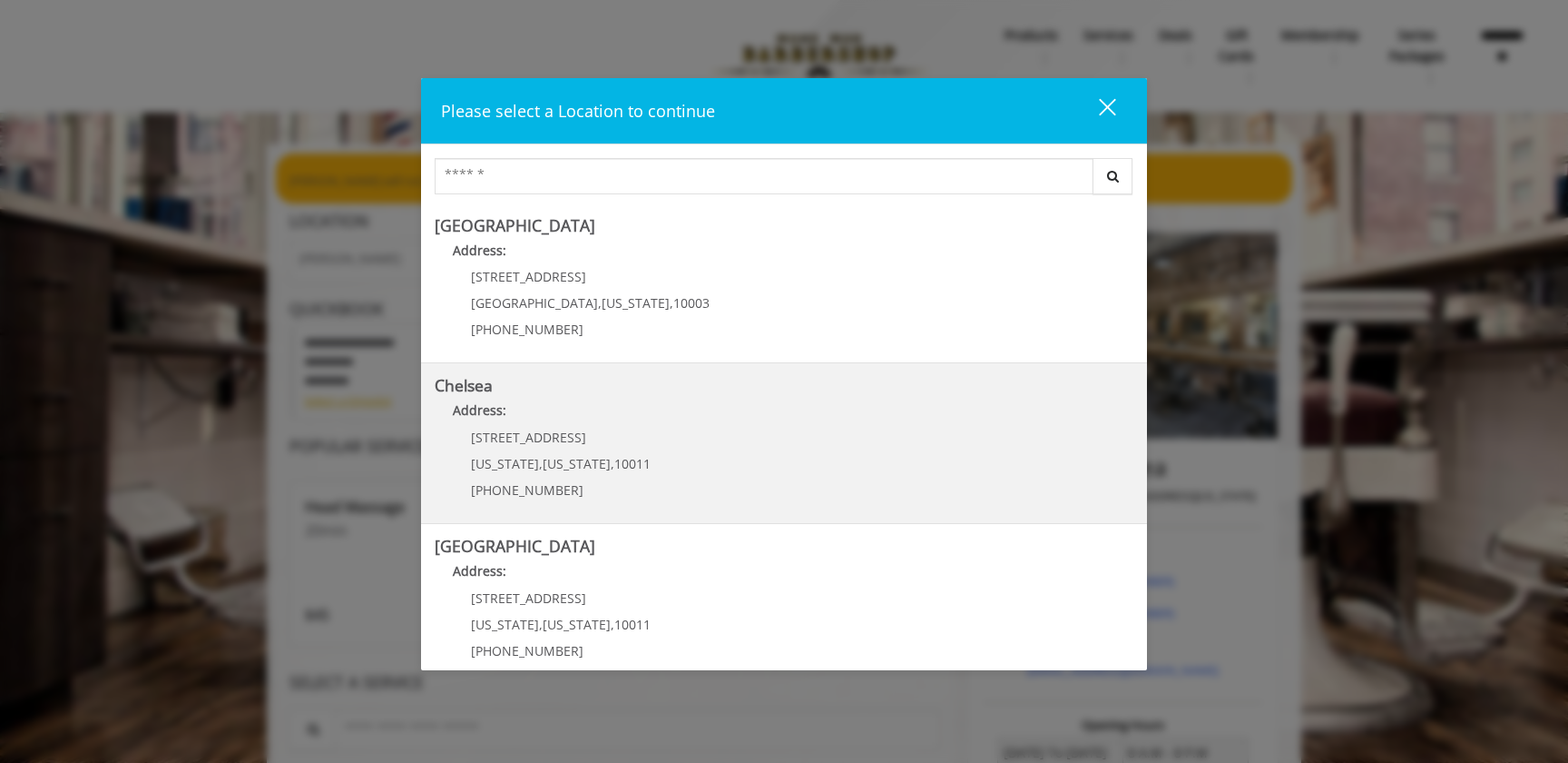
click at [639, 475] on div "169/170 W 23rd St New York , New York , 10011 (917) 639-3902" at bounding box center [547, 470] width 225 height 79
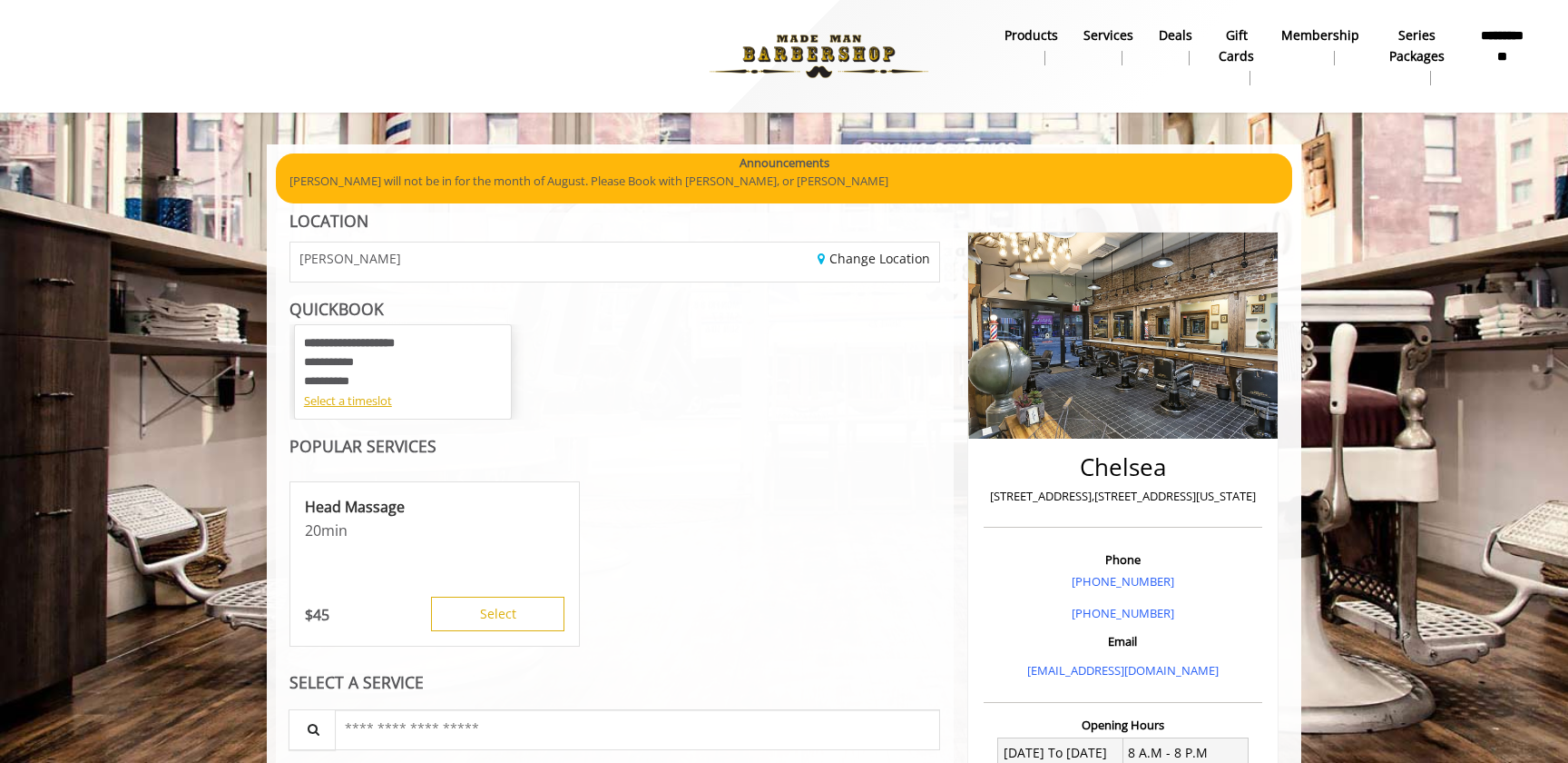
scroll to position [145, 0]
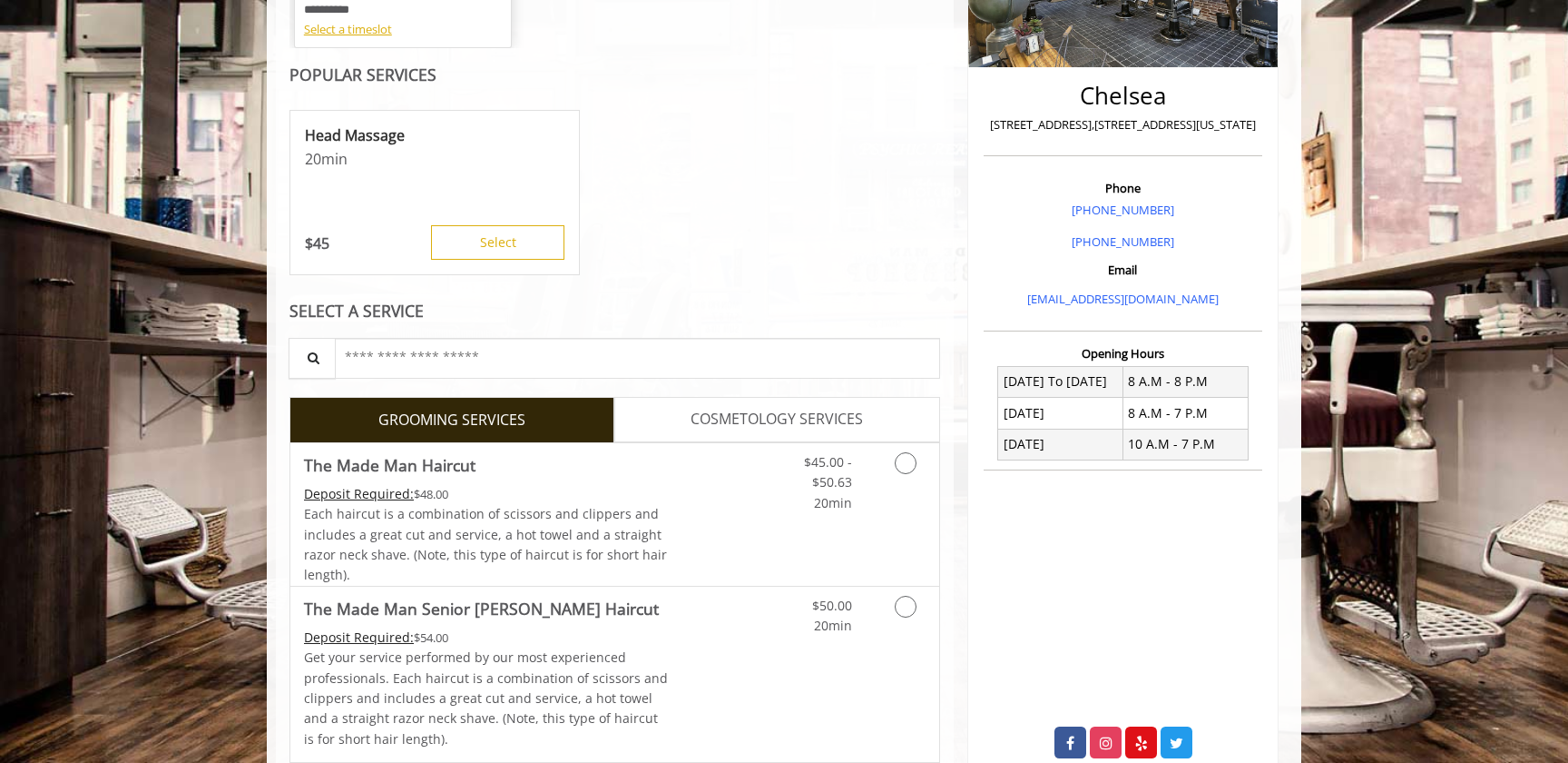
scroll to position [509, 0]
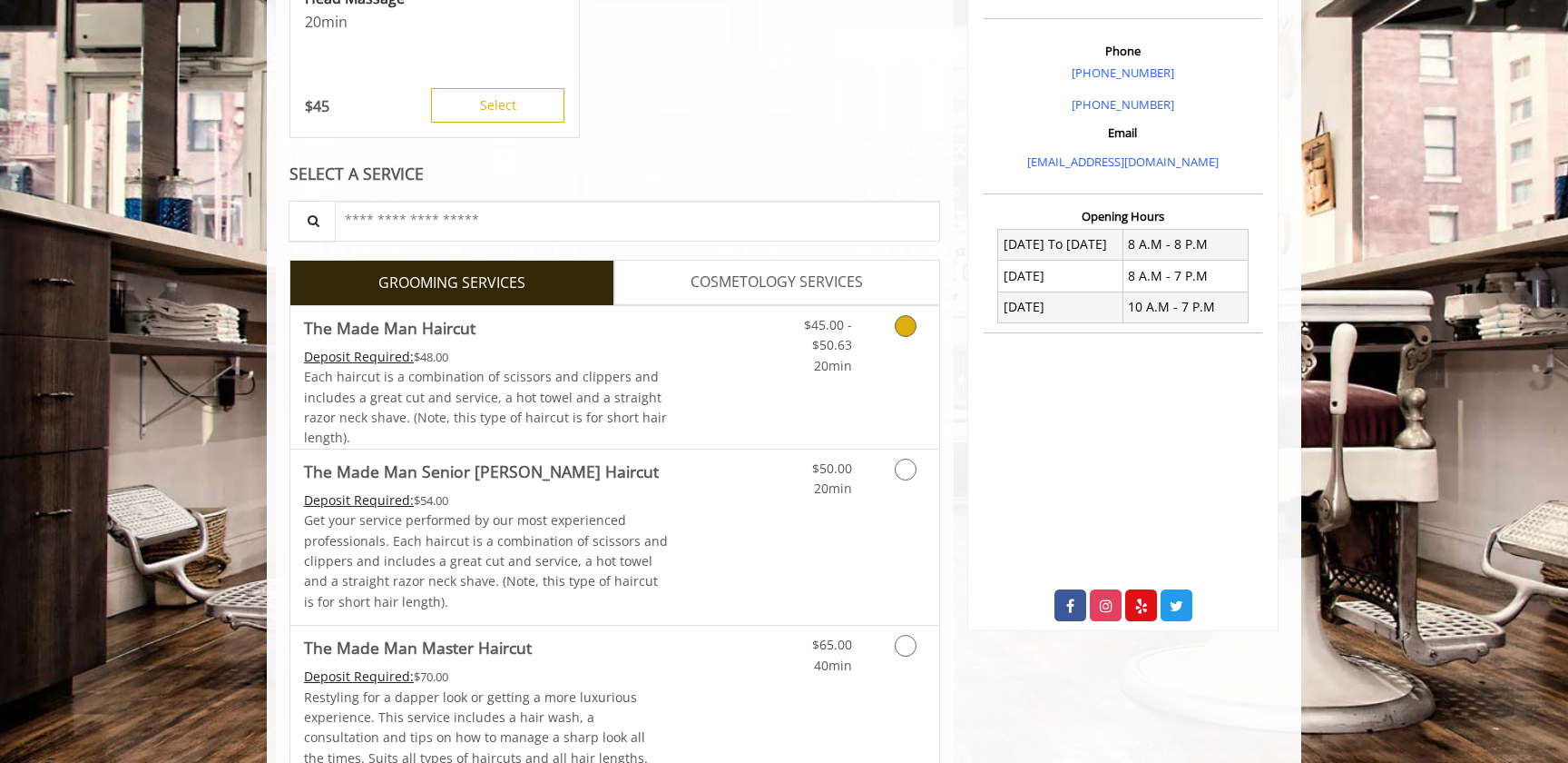
click at [778, 402] on div "$45.00 - $50.63 20min" at bounding box center [857, 378] width 162 height 143
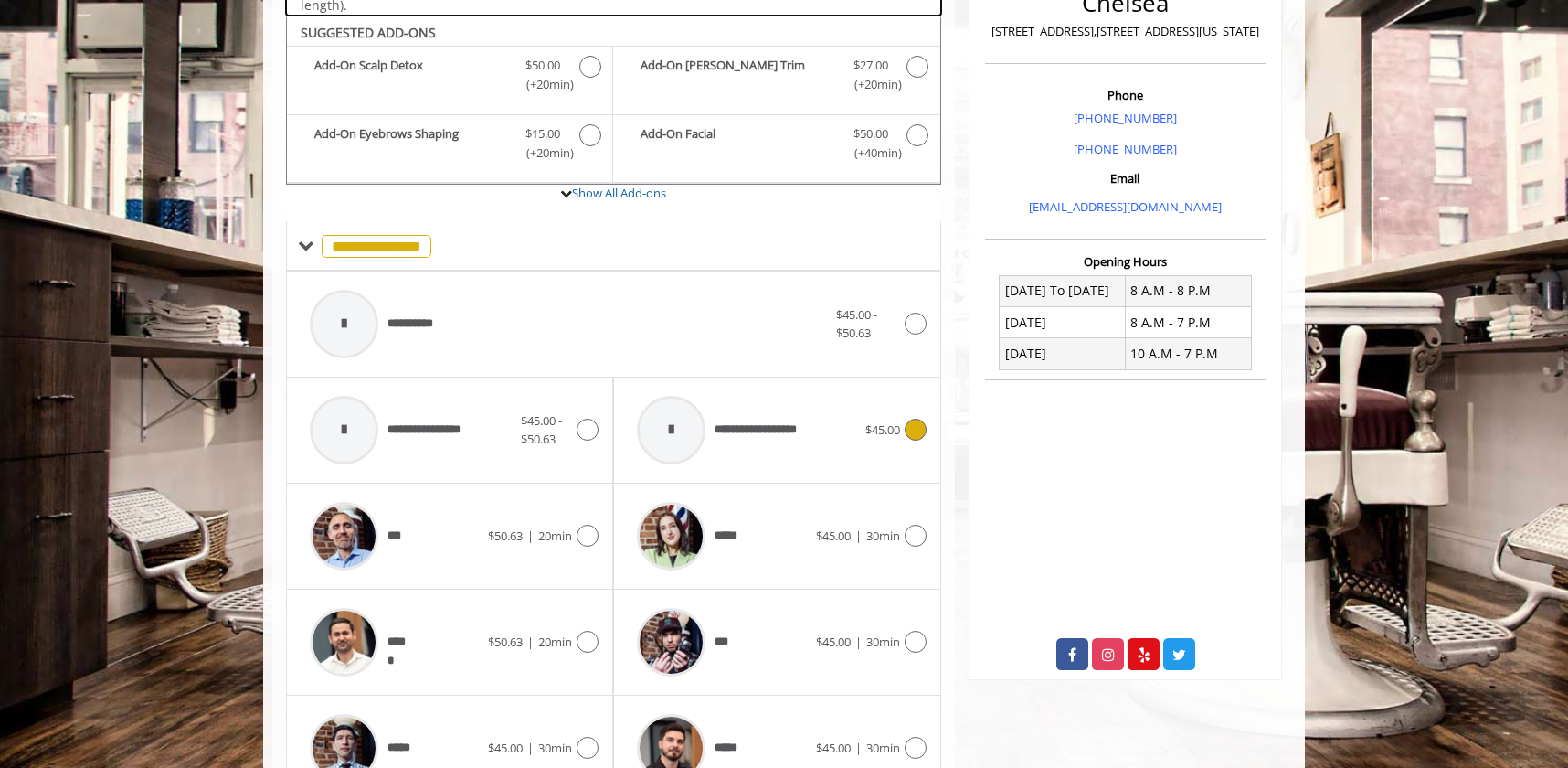
scroll to position [483, 0]
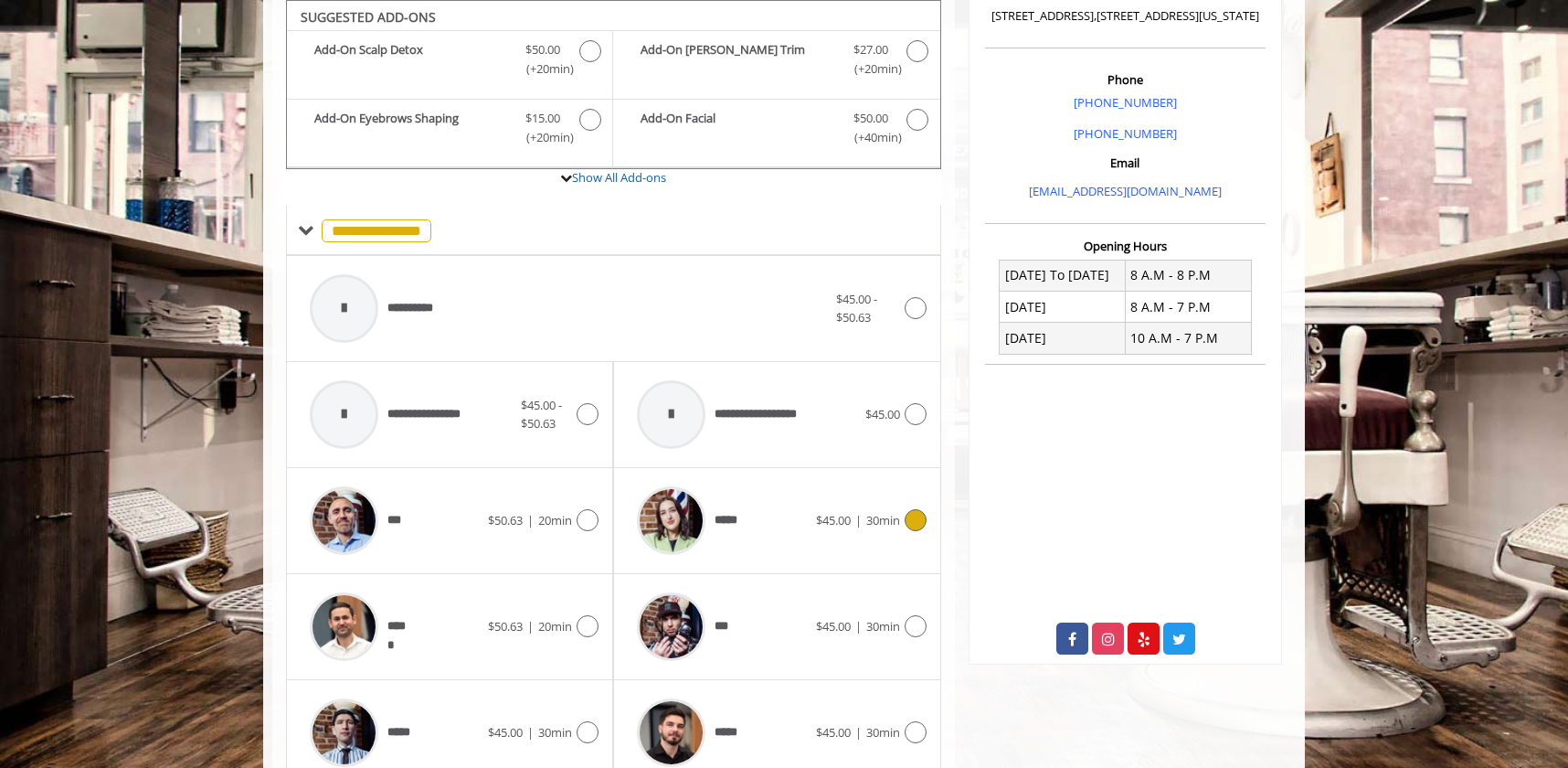
click at [785, 515] on div "*****" at bounding box center [721, 520] width 188 height 87
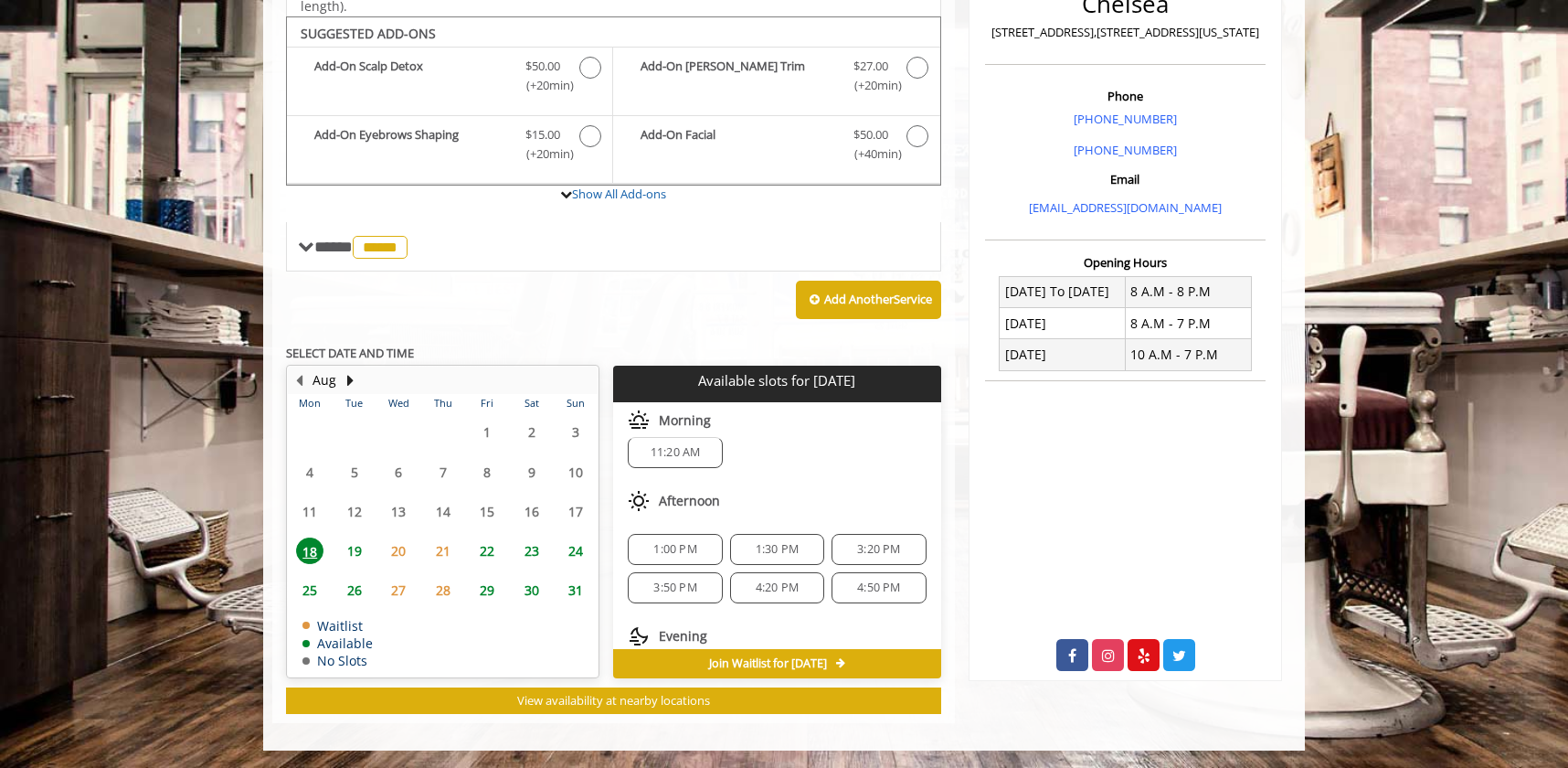
scroll to position [0, 0]
